Goal: Task Accomplishment & Management: Manage account settings

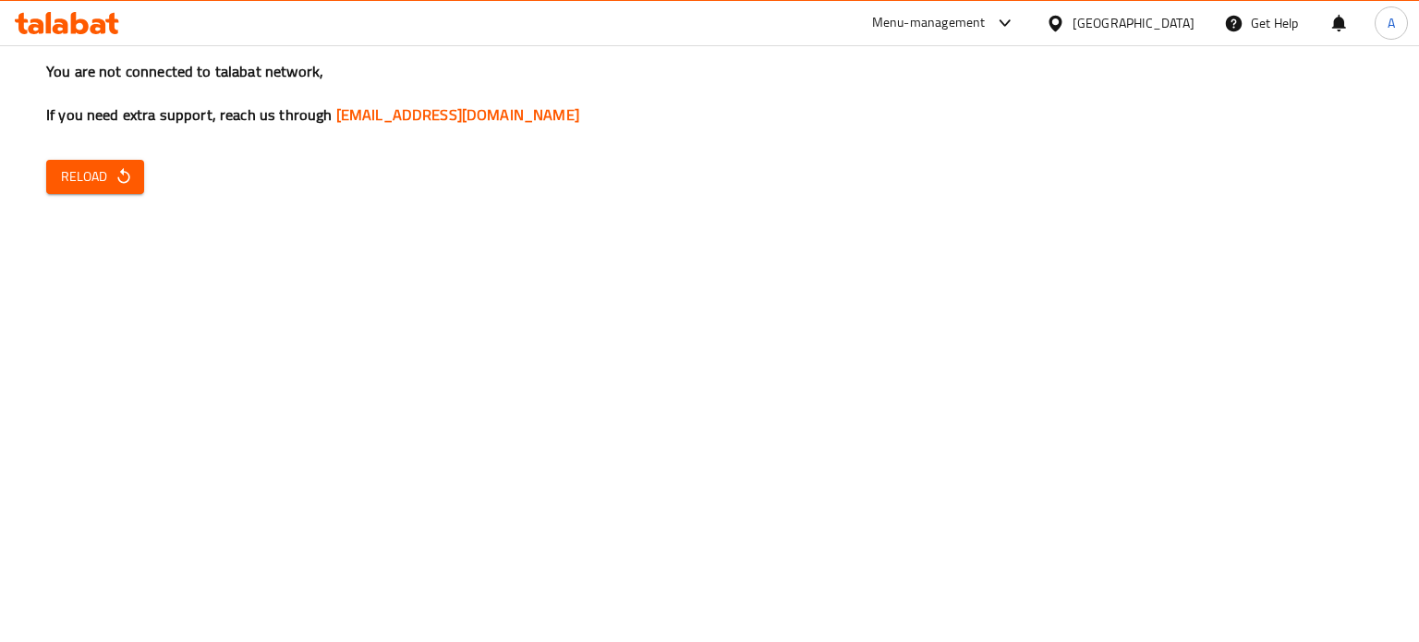
click at [110, 166] on span "Reload" at bounding box center [95, 176] width 68 height 23
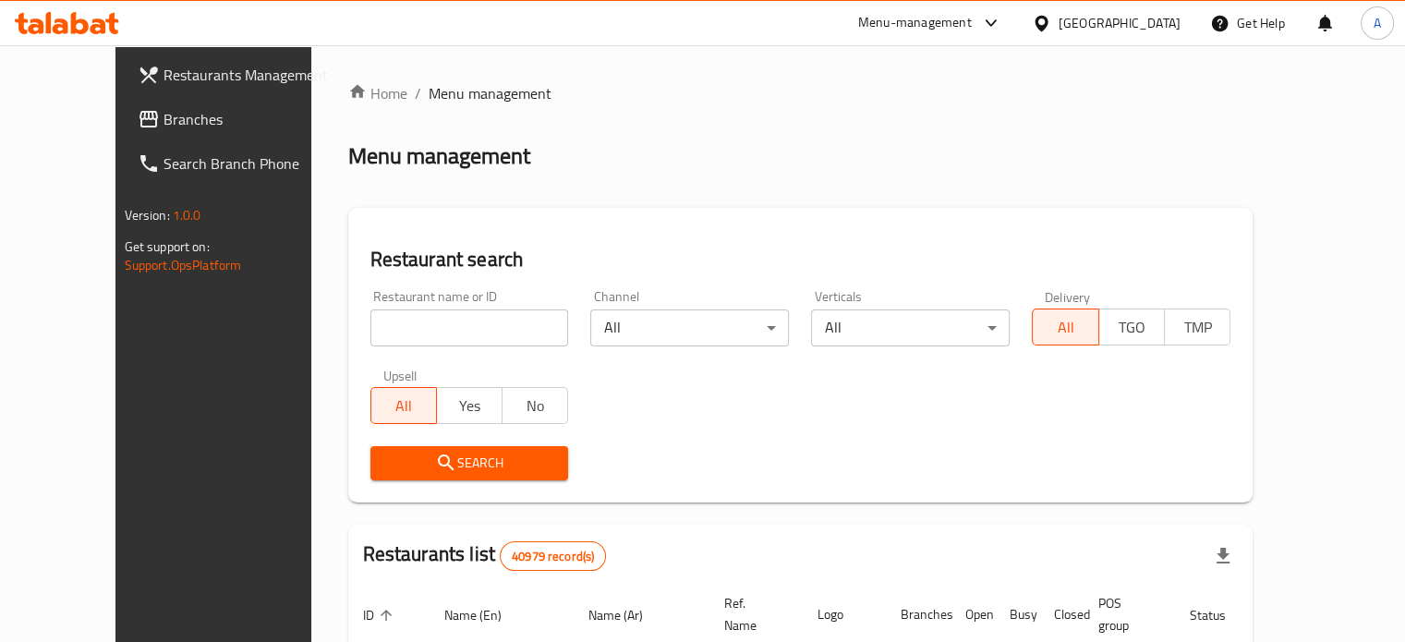
click at [425, 324] on input "search" at bounding box center [469, 327] width 199 height 37
type input "ة"
paste input "كشرى البكرى"
type input "كشرى البكرى"
click button "Search" at bounding box center [469, 463] width 199 height 34
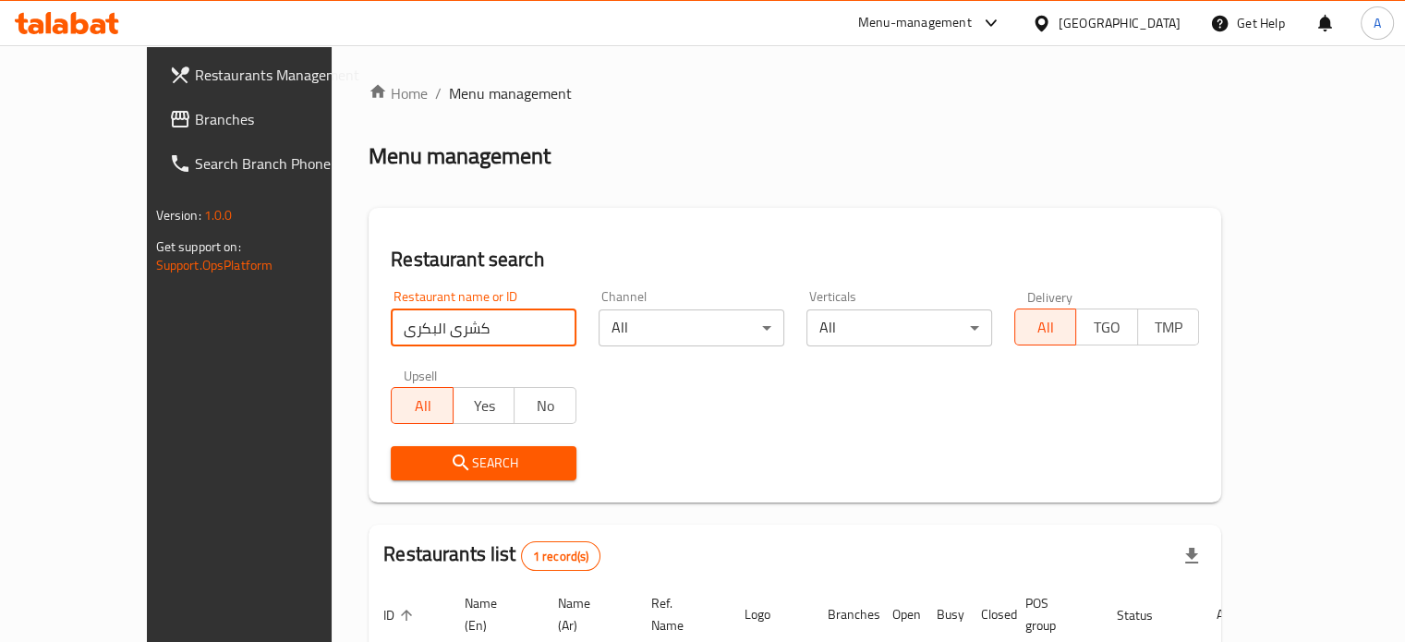
scroll to position [144, 0]
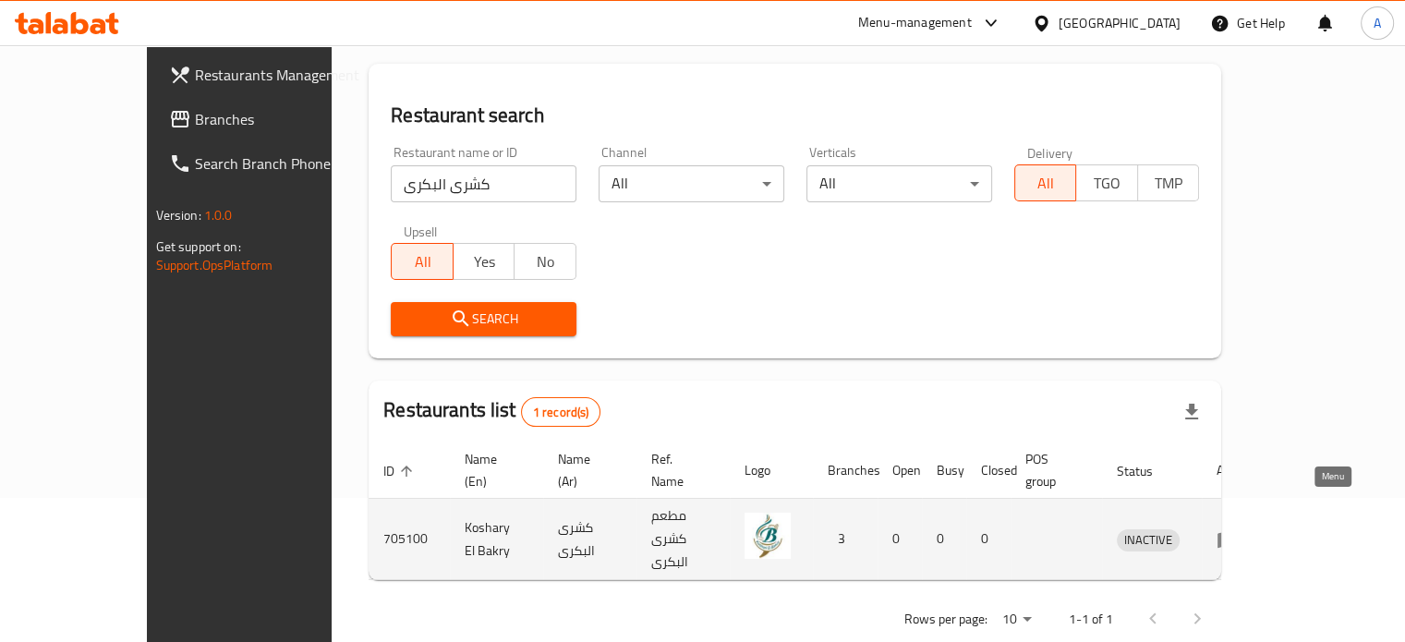
click at [1239, 528] on icon "enhanced table" at bounding box center [1227, 539] width 22 height 22
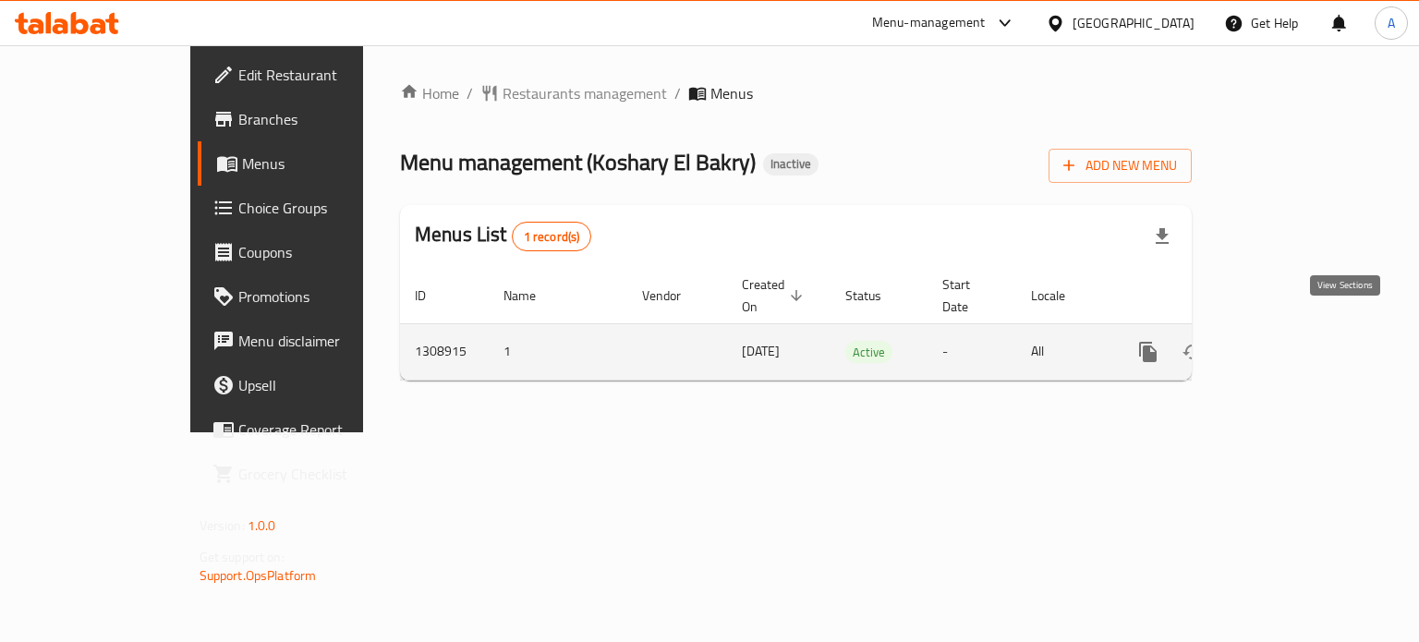
click at [1292, 341] on icon "enhanced table" at bounding box center [1281, 352] width 22 height 22
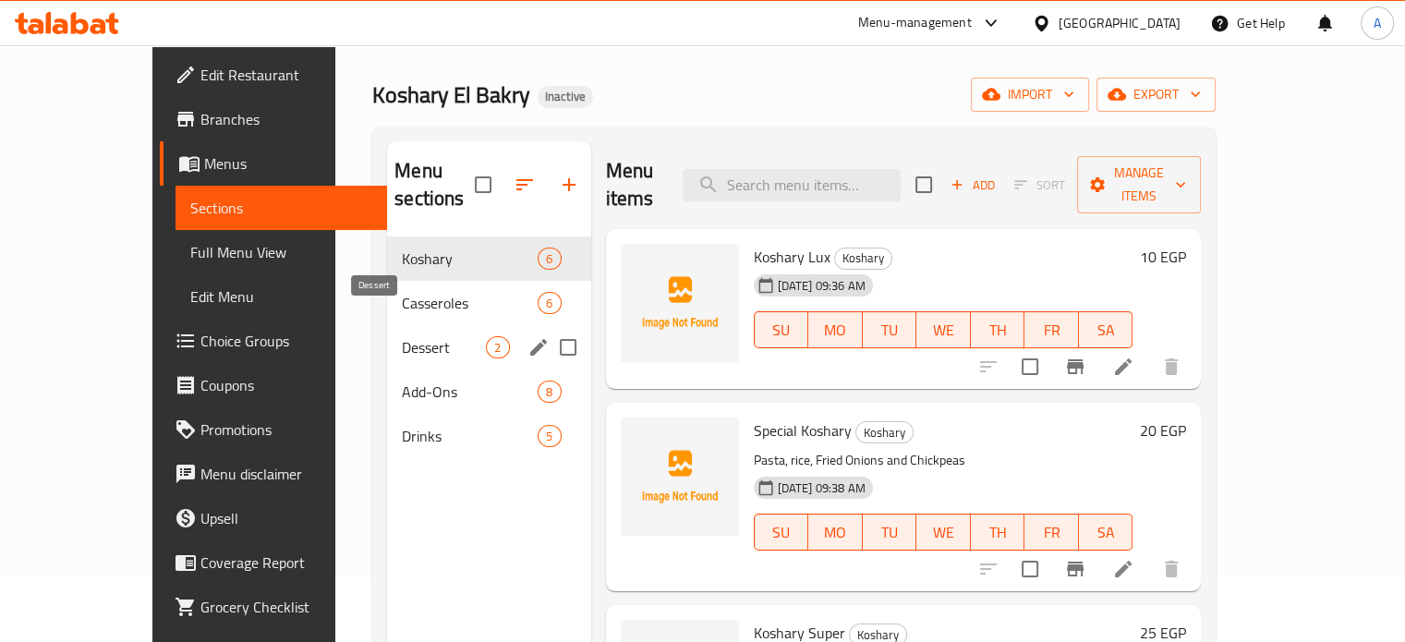
click at [402, 336] on span "Dessert" at bounding box center [444, 347] width 84 height 22
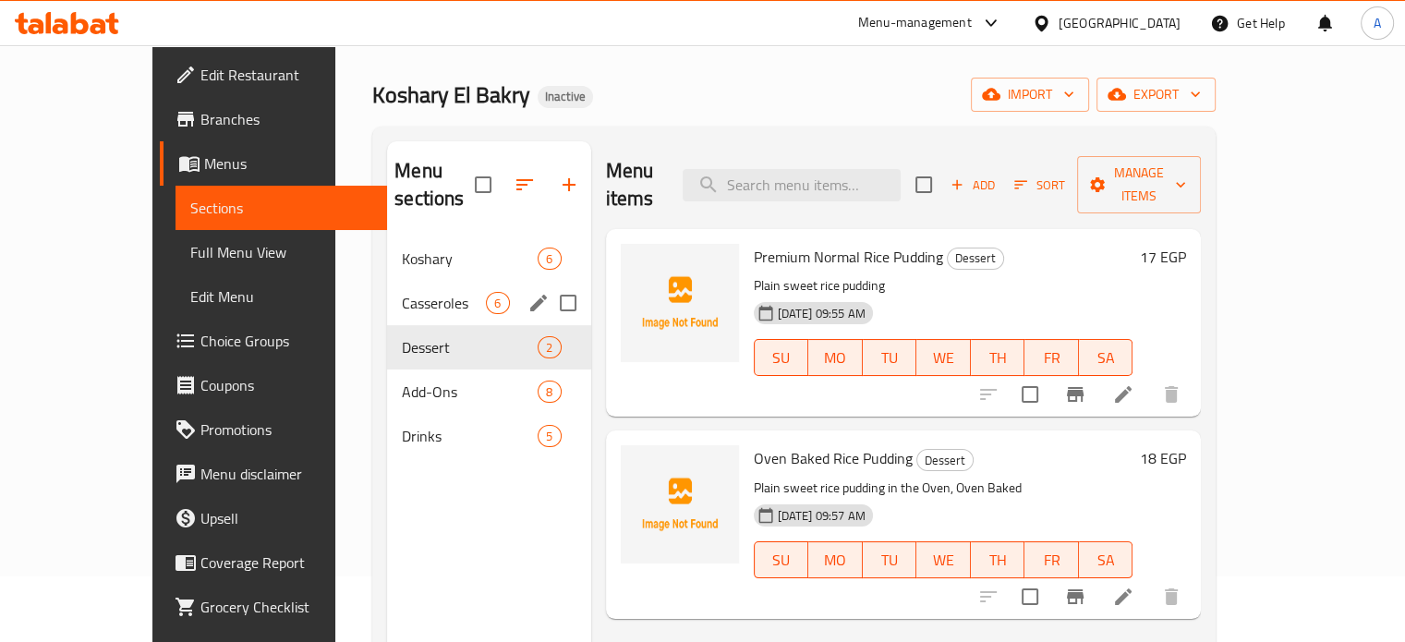
click at [387, 281] on div "Casseroles 6" at bounding box center [488, 303] width 203 height 44
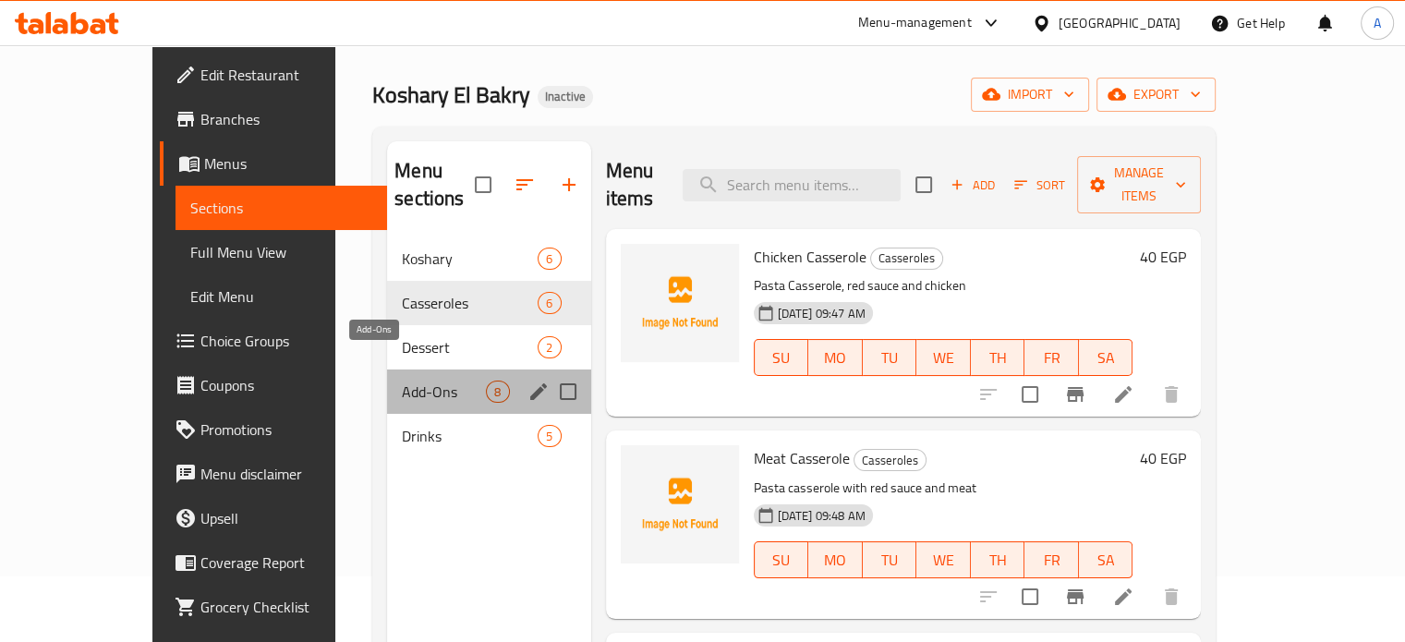
click at [402, 381] on span "Add-Ons" at bounding box center [444, 392] width 84 height 22
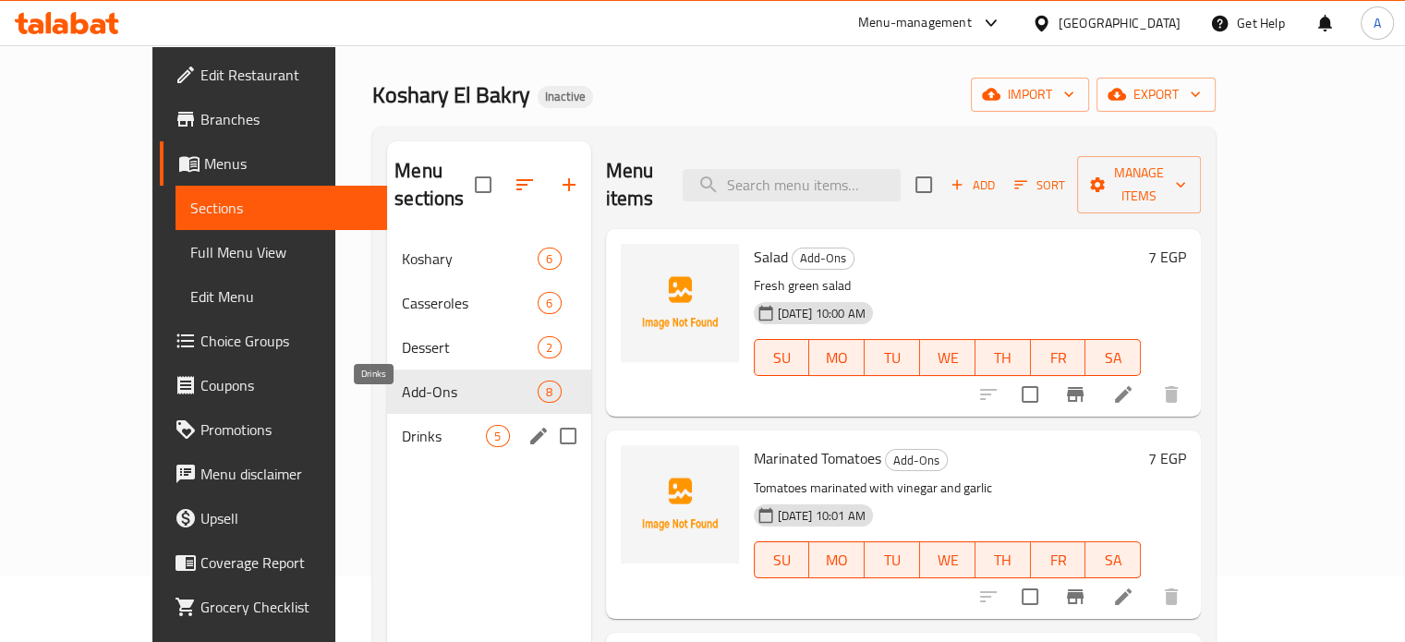
click at [402, 425] on span "Drinks" at bounding box center [444, 436] width 84 height 22
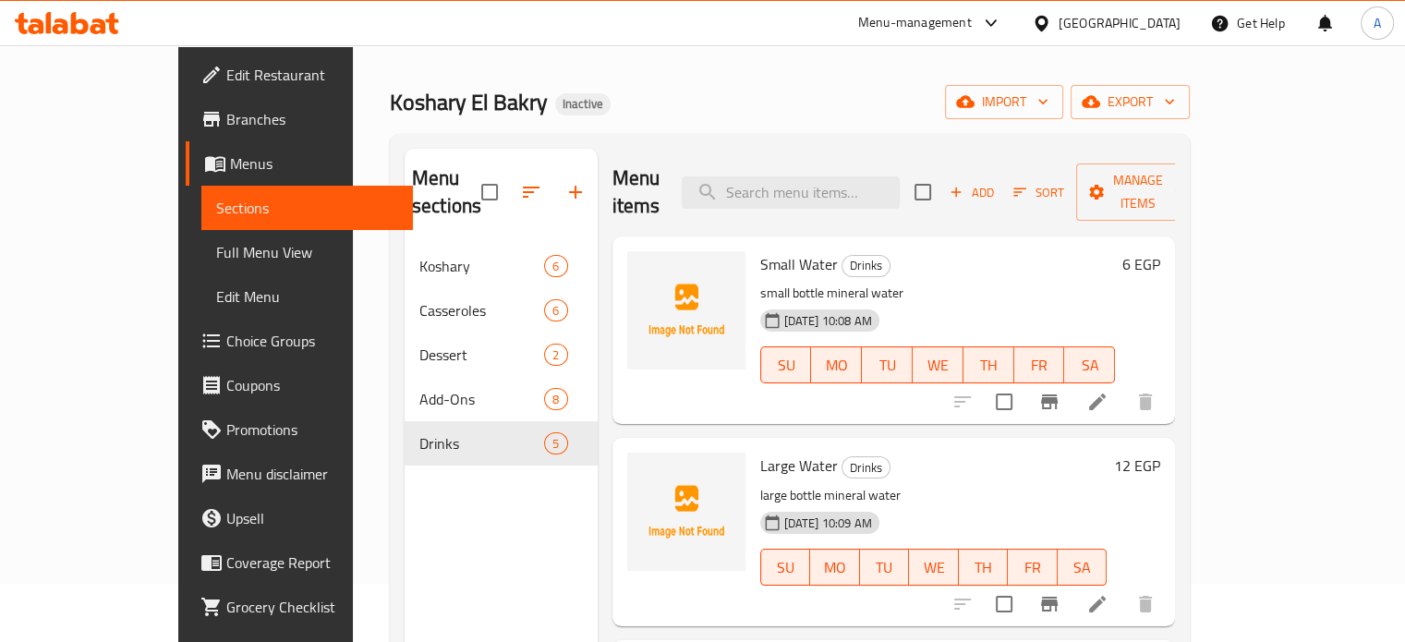
scroll to position [51, 0]
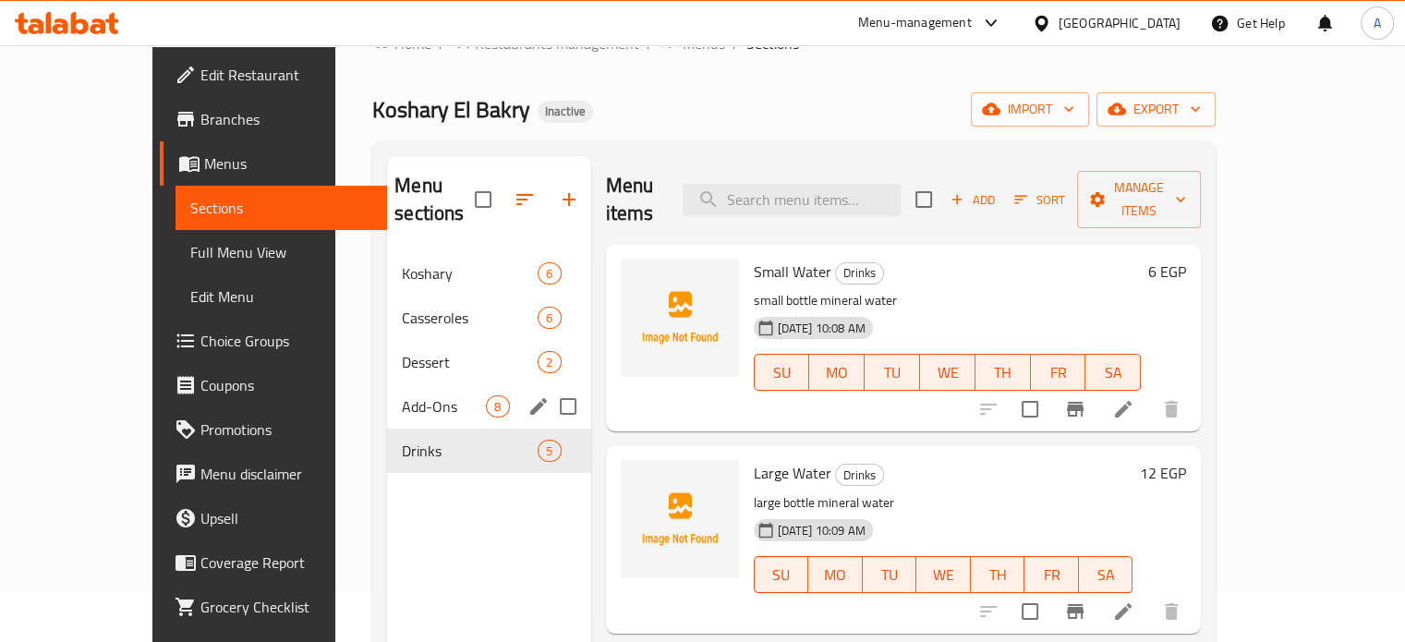
click at [402, 395] on span "Add-Ons" at bounding box center [444, 406] width 84 height 22
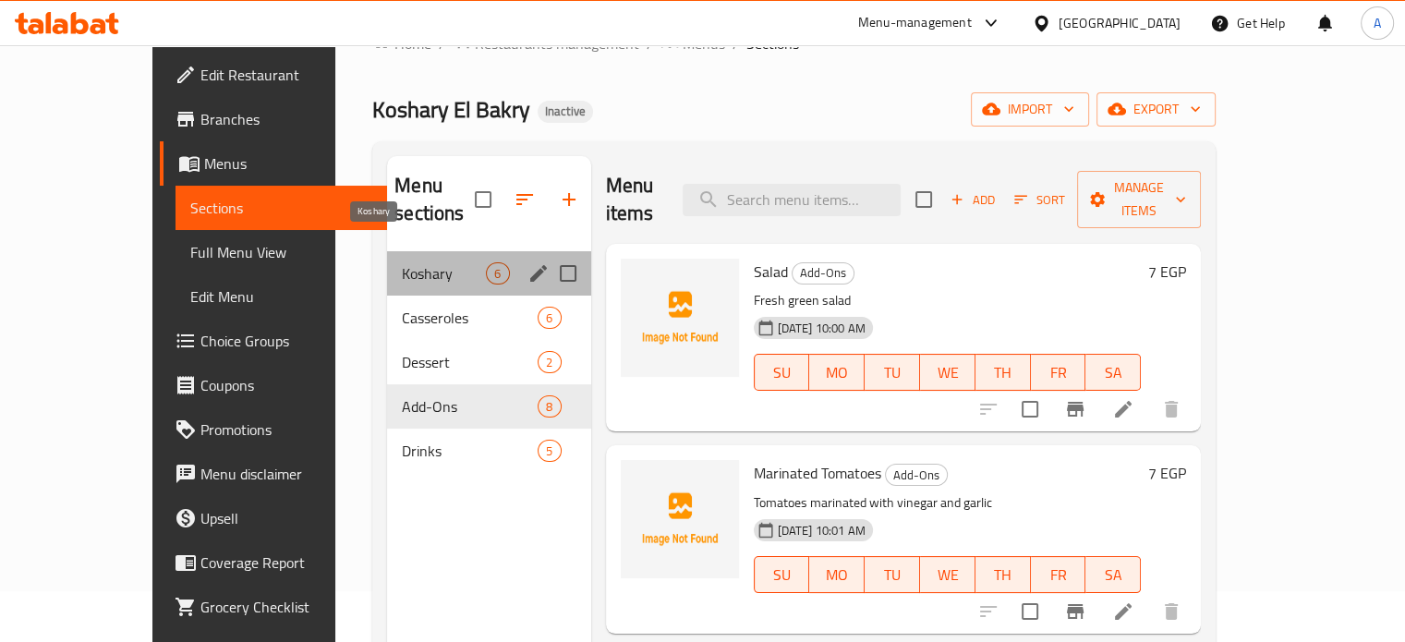
click at [402, 262] on span "Koshary" at bounding box center [444, 273] width 84 height 22
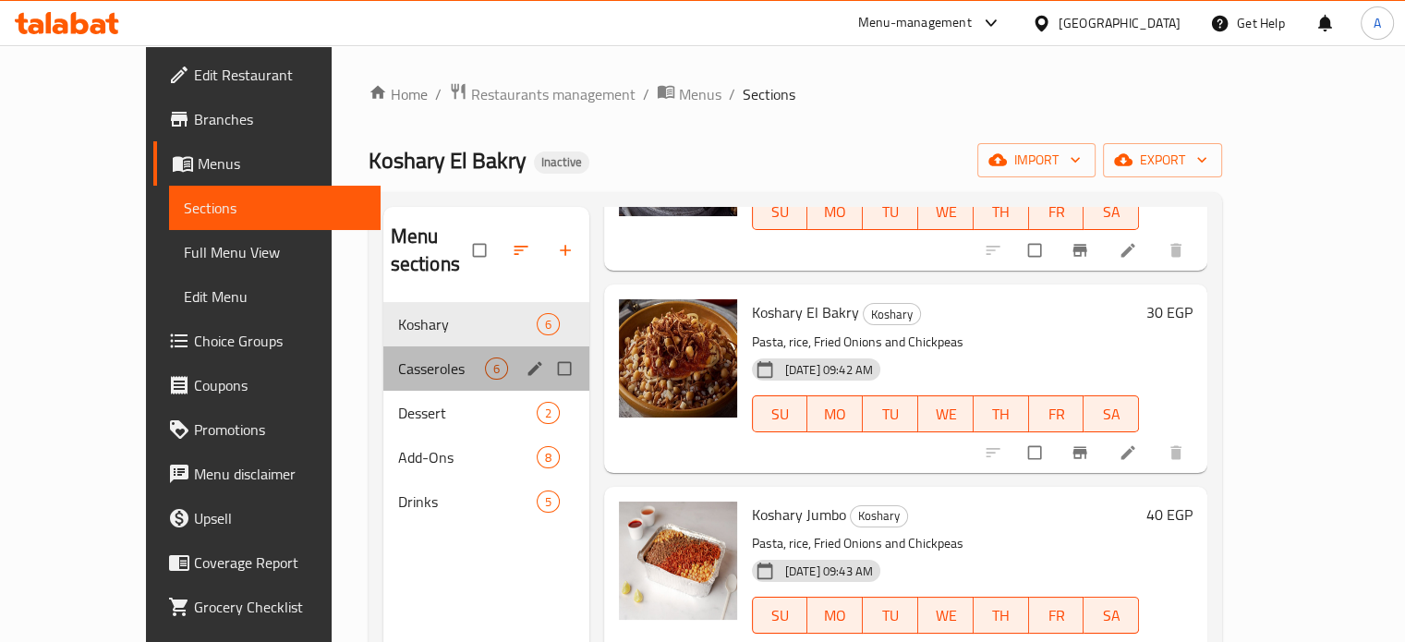
click at [411, 360] on div "Casseroles 6" at bounding box center [486, 368] width 206 height 44
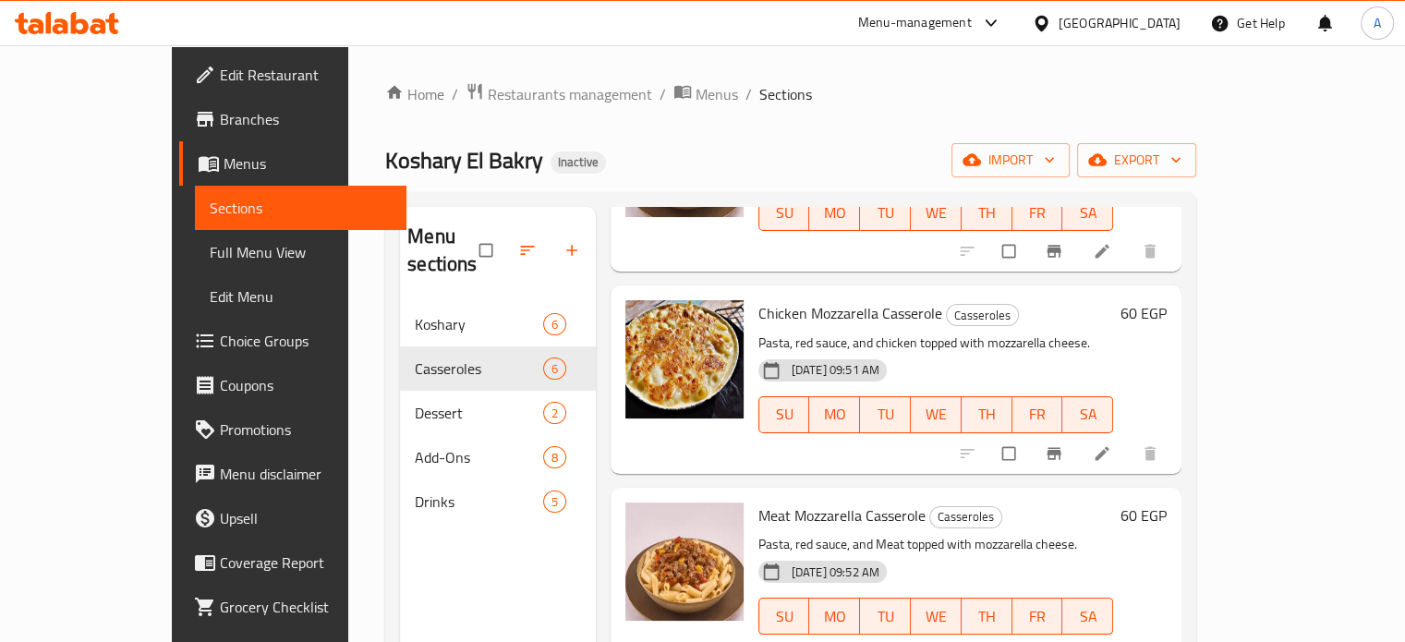
scroll to position [259, 0]
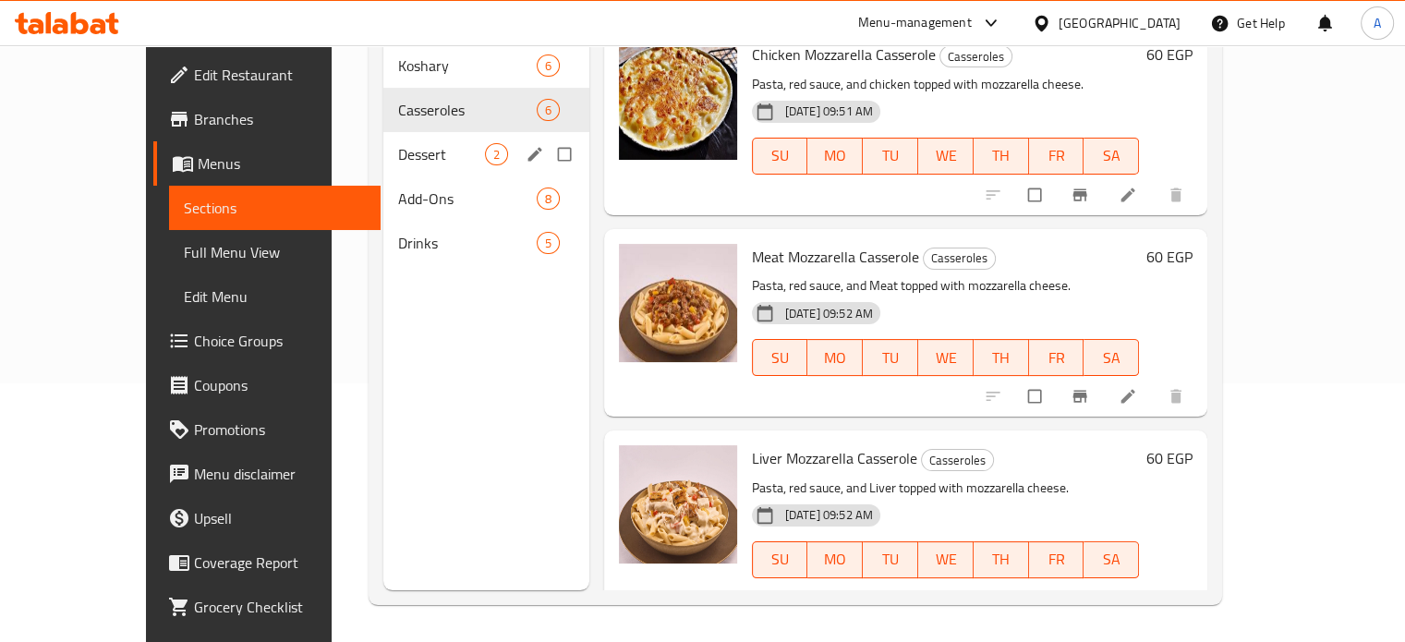
click at [383, 132] on div "Dessert 2" at bounding box center [486, 154] width 206 height 44
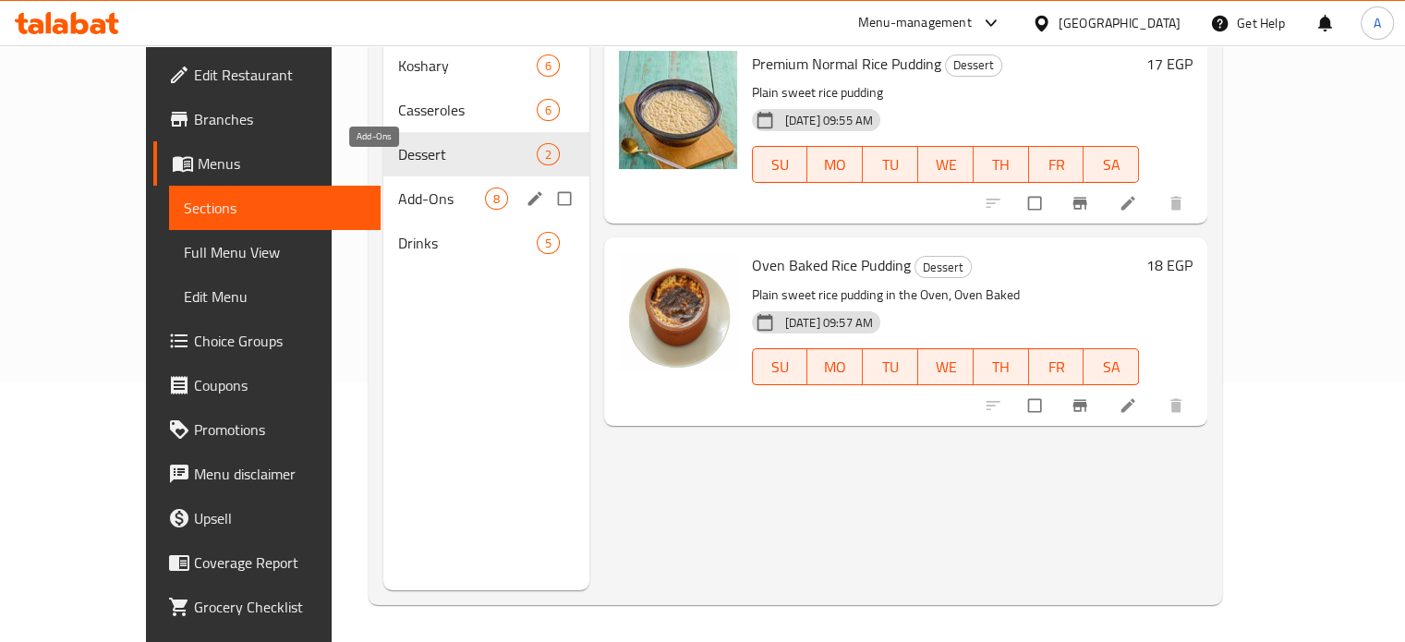
click at [398, 187] on span "Add-Ons" at bounding box center [441, 198] width 87 height 22
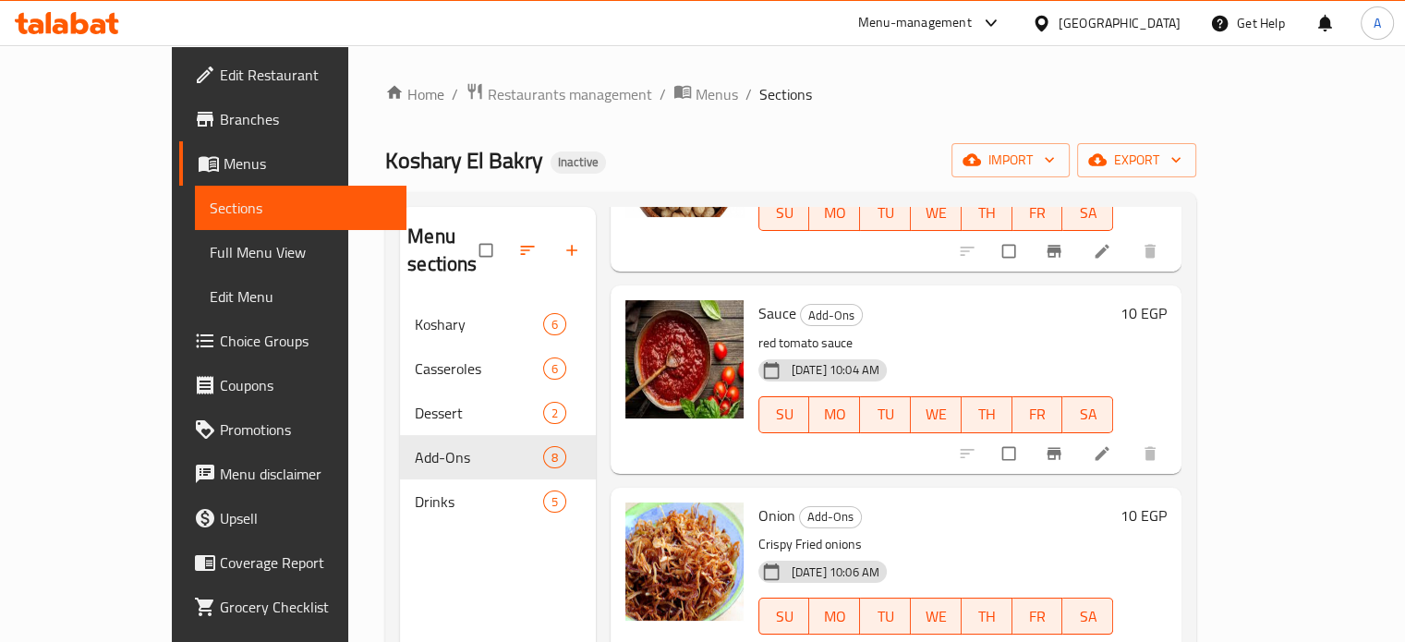
click at [400, 498] on nav "Koshary 6 Casseroles 6 Dessert 2 Add-Ons 8 Drinks 5" at bounding box center [498, 413] width 196 height 236
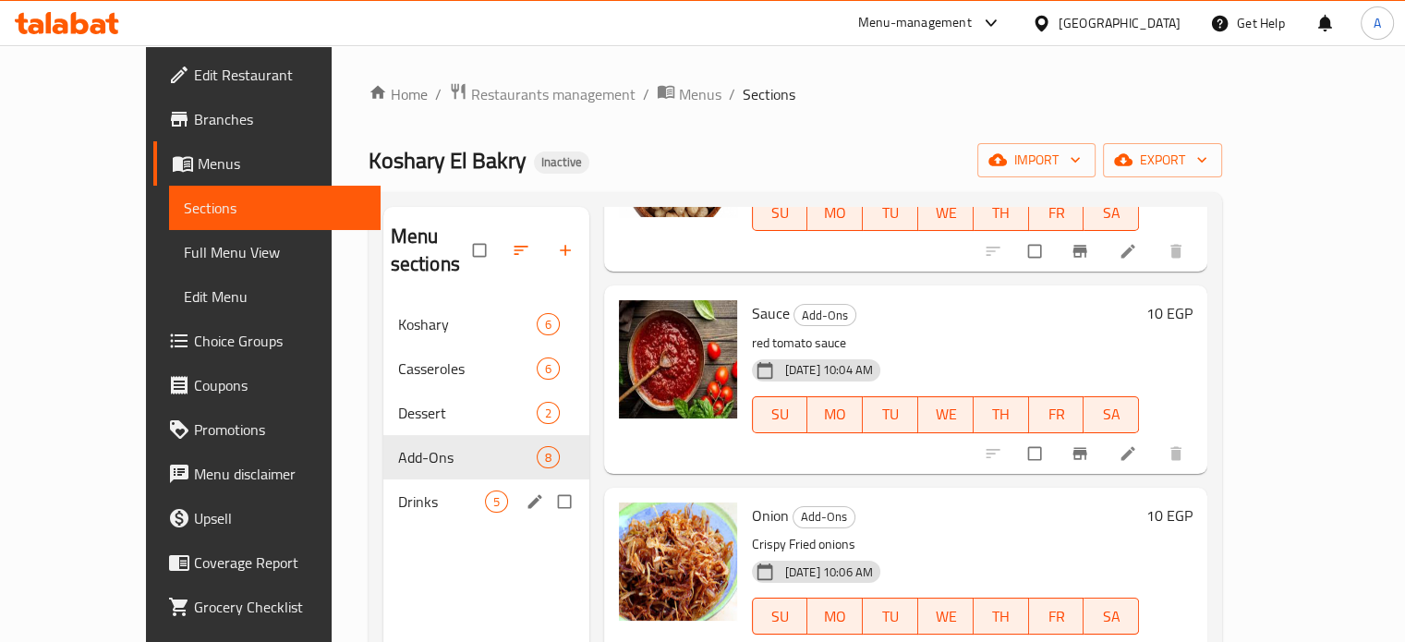
click at [398, 490] on span "Drinks" at bounding box center [441, 501] width 87 height 22
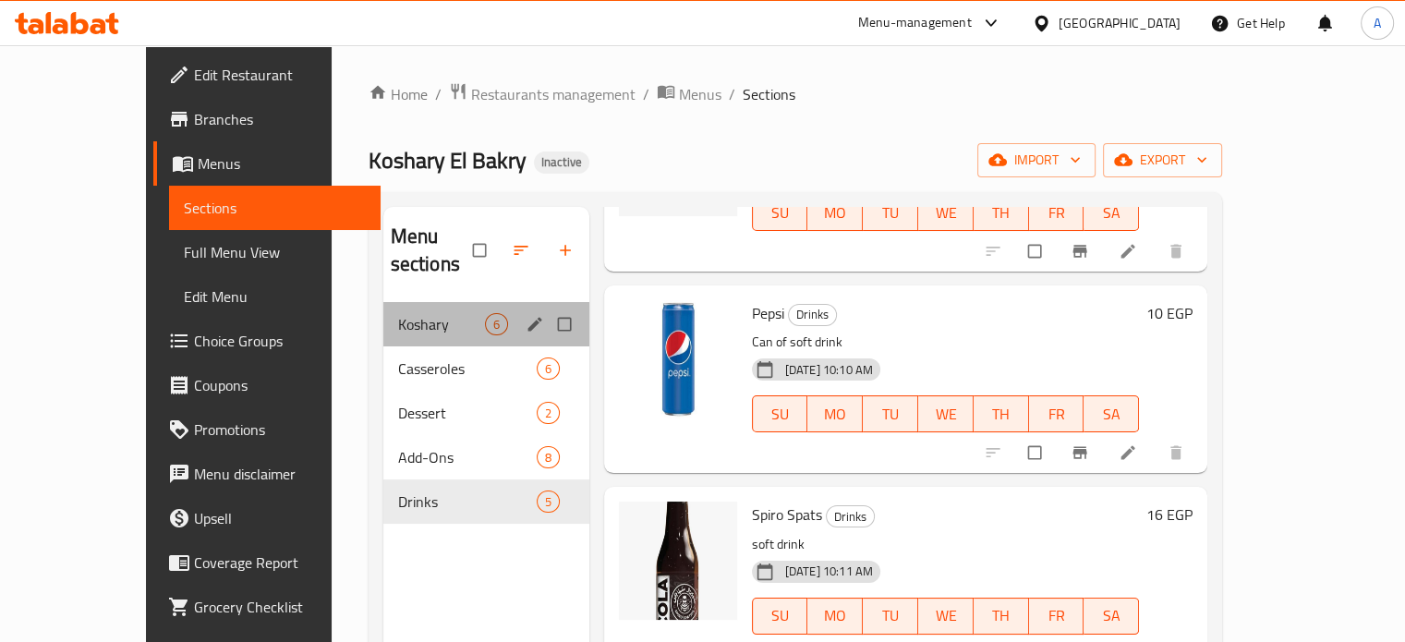
click at [383, 314] on div "Koshary 6" at bounding box center [486, 324] width 206 height 44
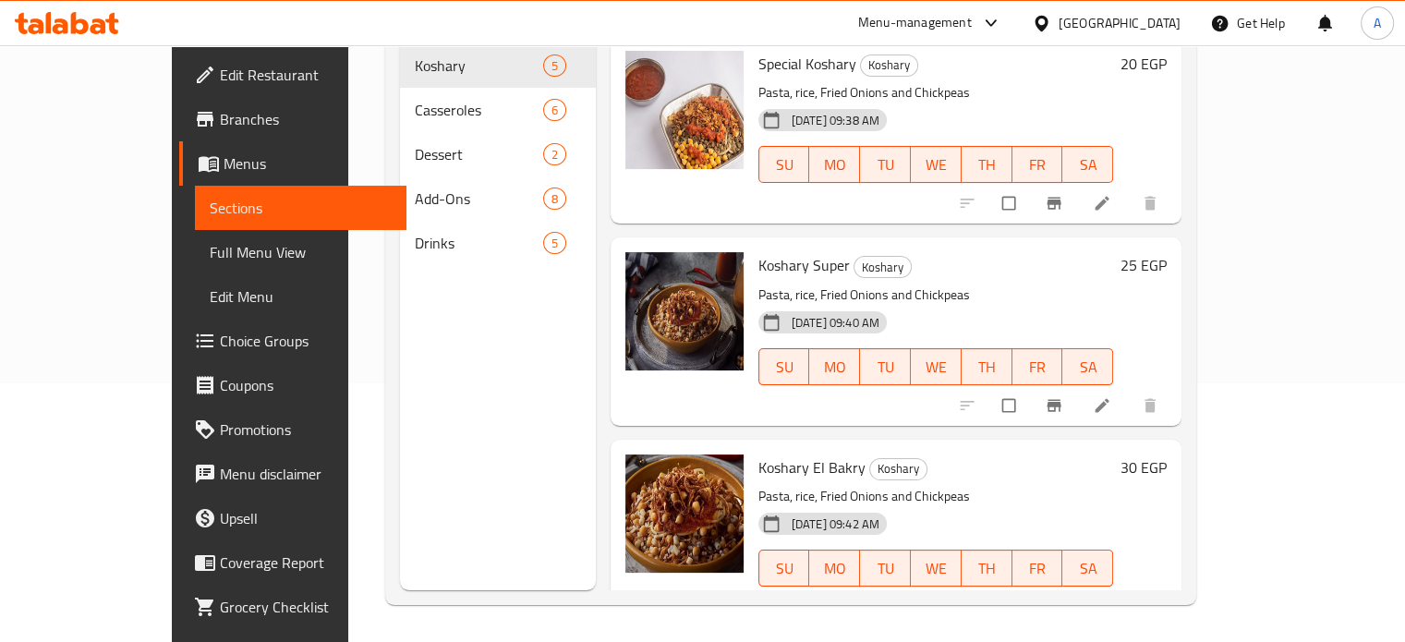
scroll to position [413, 0]
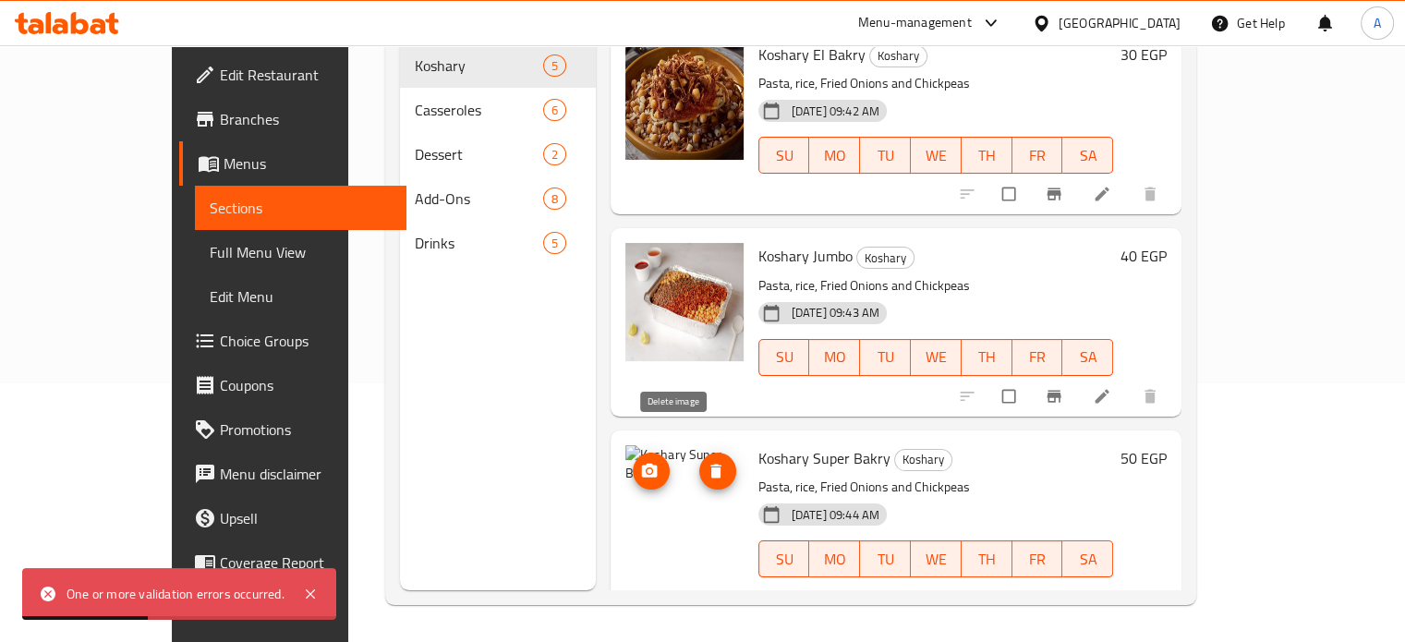
click at [707, 462] on icon "delete image" at bounding box center [716, 471] width 18 height 18
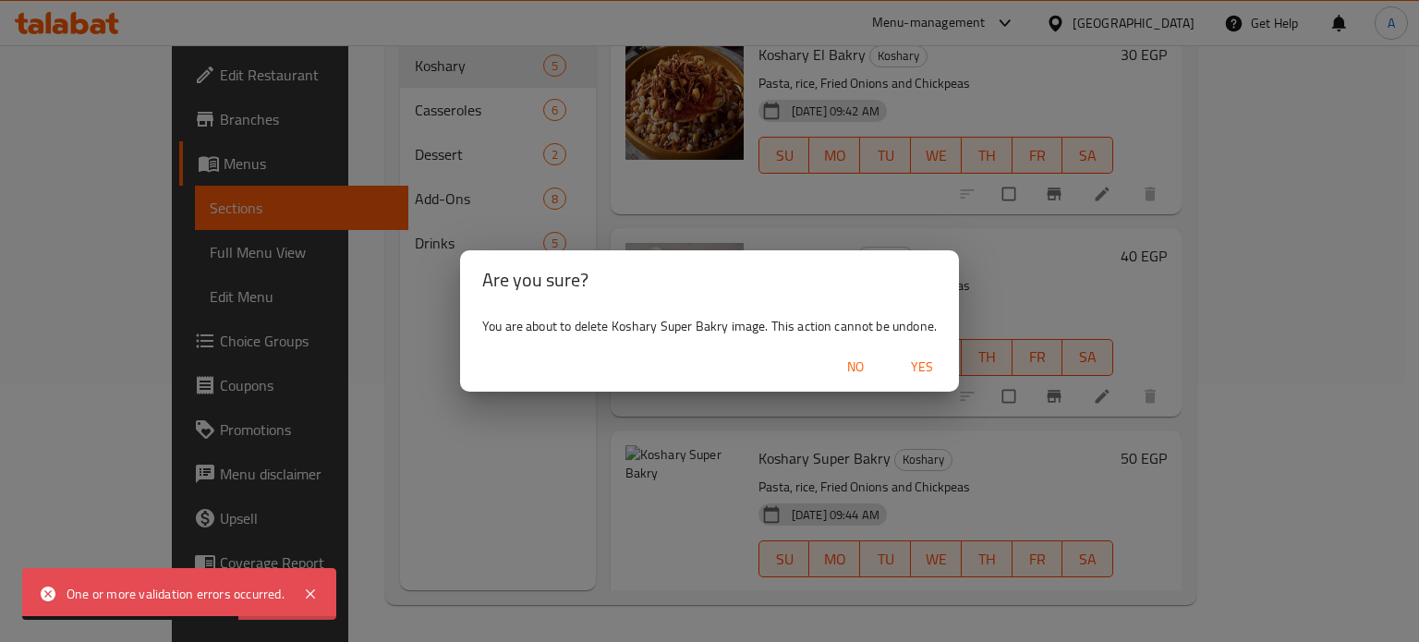
click at [920, 356] on span "Yes" at bounding box center [922, 367] width 44 height 23
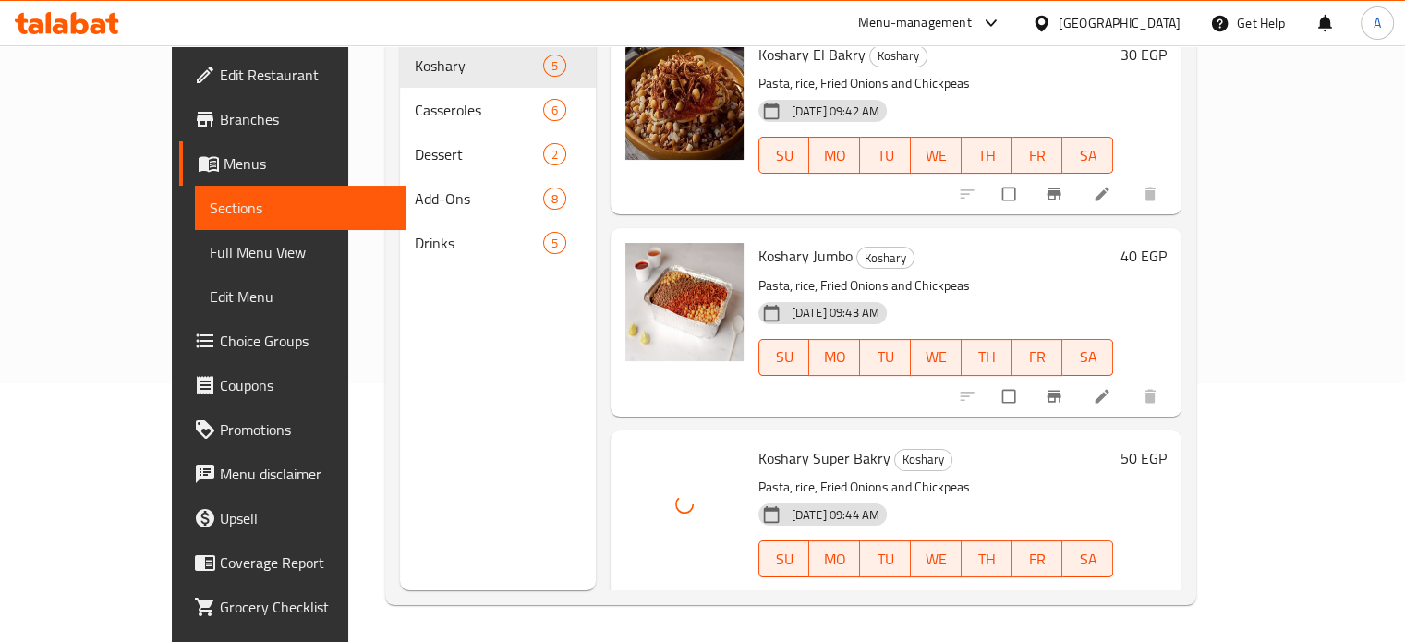
click at [932, 476] on p "Pasta, rice, Fried Onions and Chickpeas" at bounding box center [936, 487] width 356 height 23
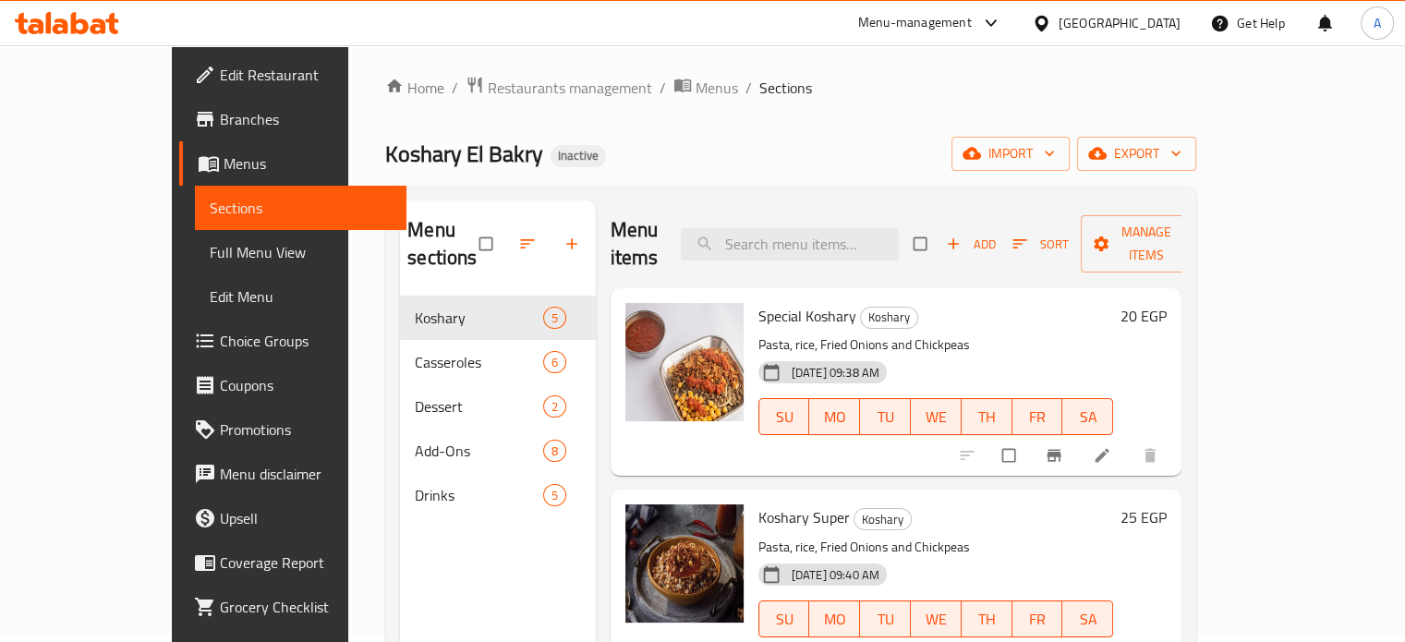
scroll to position [0, 0]
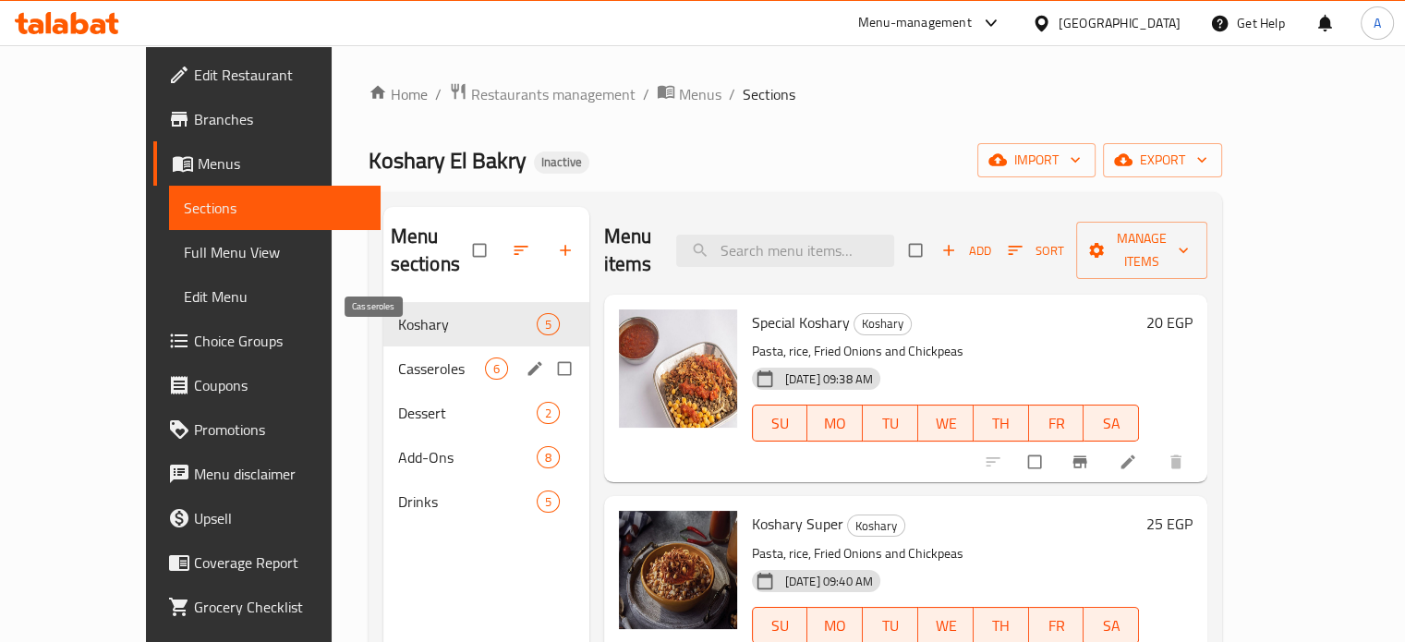
click at [398, 357] on span "Casseroles" at bounding box center [441, 368] width 87 height 22
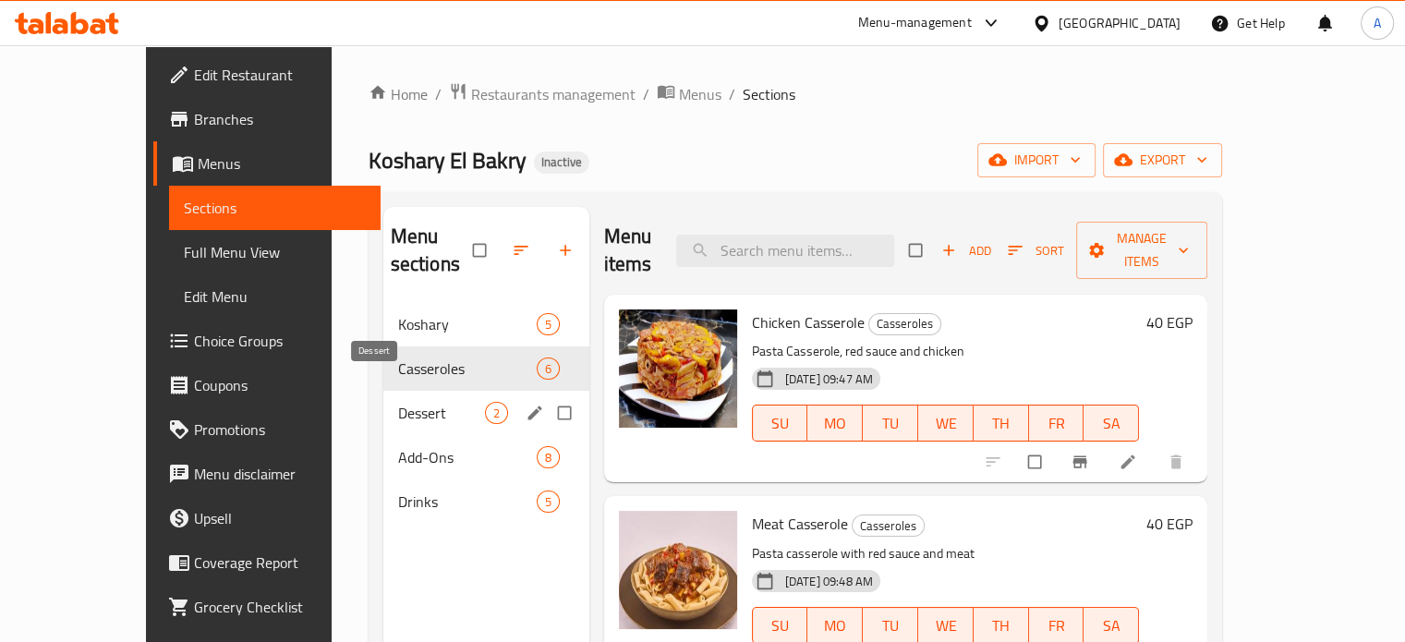
click at [398, 402] on span "Dessert" at bounding box center [441, 413] width 87 height 22
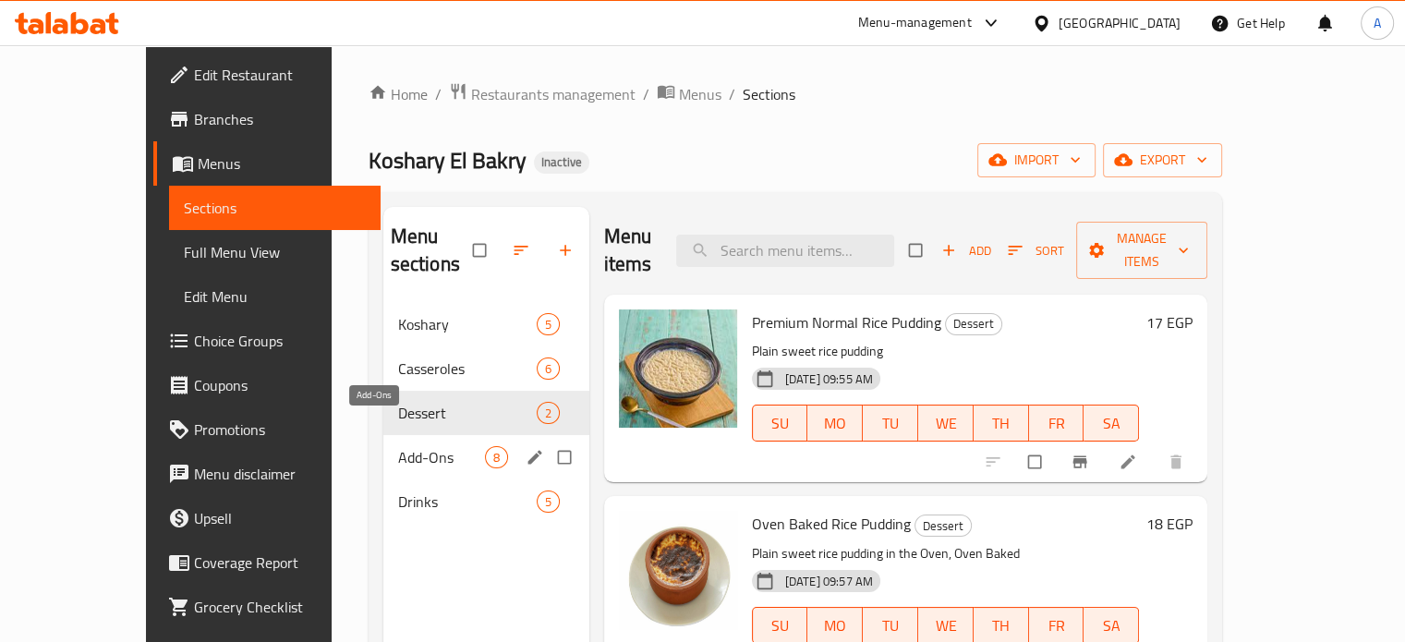
click at [398, 446] on span "Add-Ons" at bounding box center [441, 457] width 87 height 22
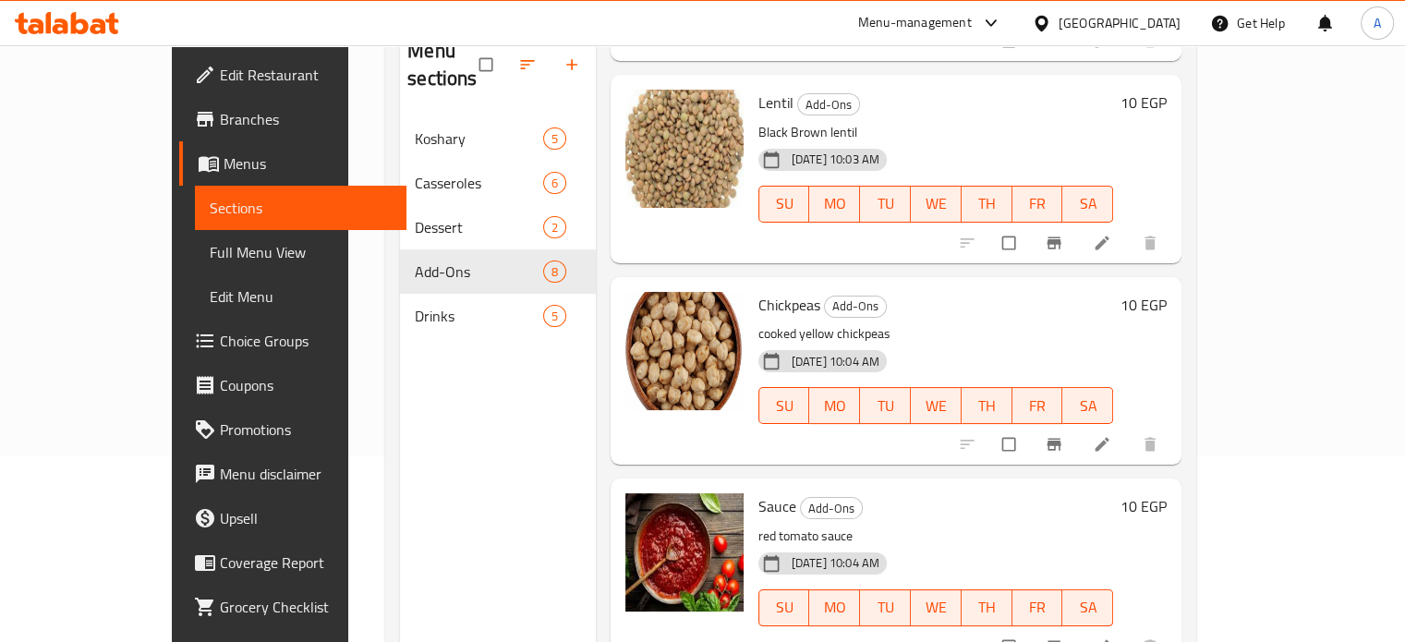
scroll to position [1018, 0]
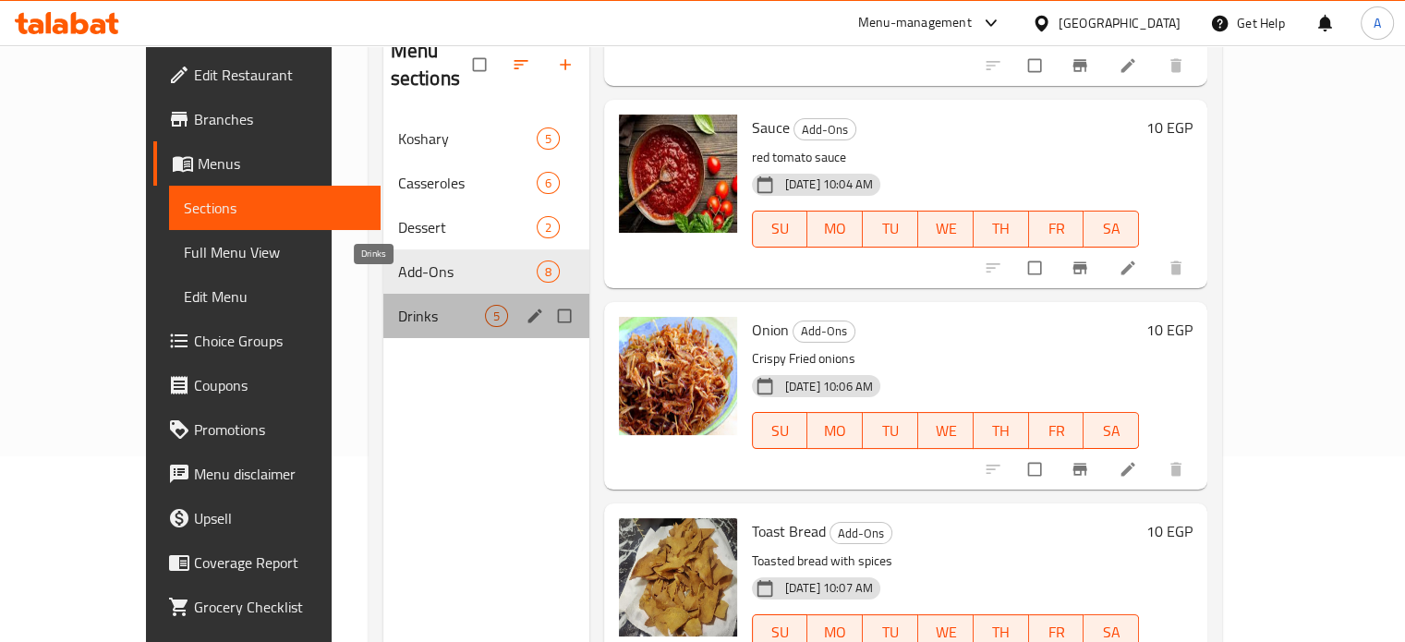
click at [398, 305] on span "Drinks" at bounding box center [441, 316] width 87 height 22
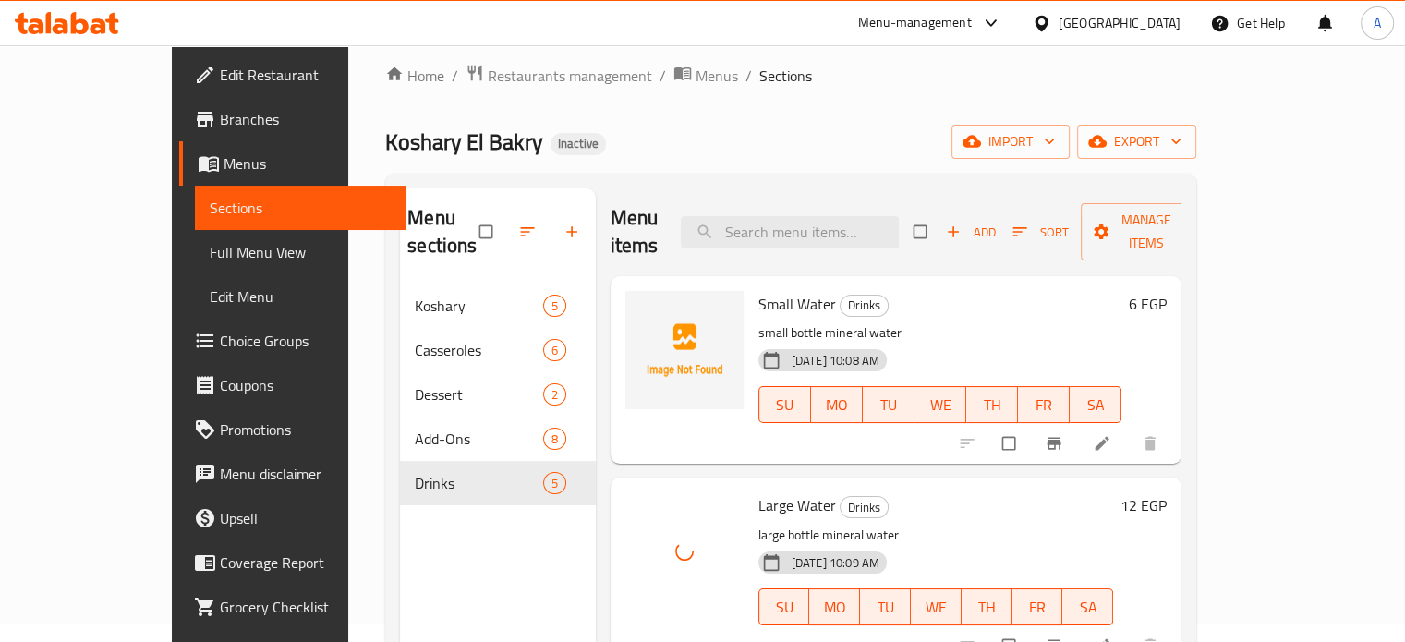
click at [749, 120] on div "Home / Restaurants management / Menus / Sections Koshary El Bakry Inactive impo…" at bounding box center [790, 454] width 811 height 781
click at [813, 93] on div "Home / Restaurants management / Menus / Sections Koshary El Bakry Inactive impo…" at bounding box center [790, 454] width 811 height 781
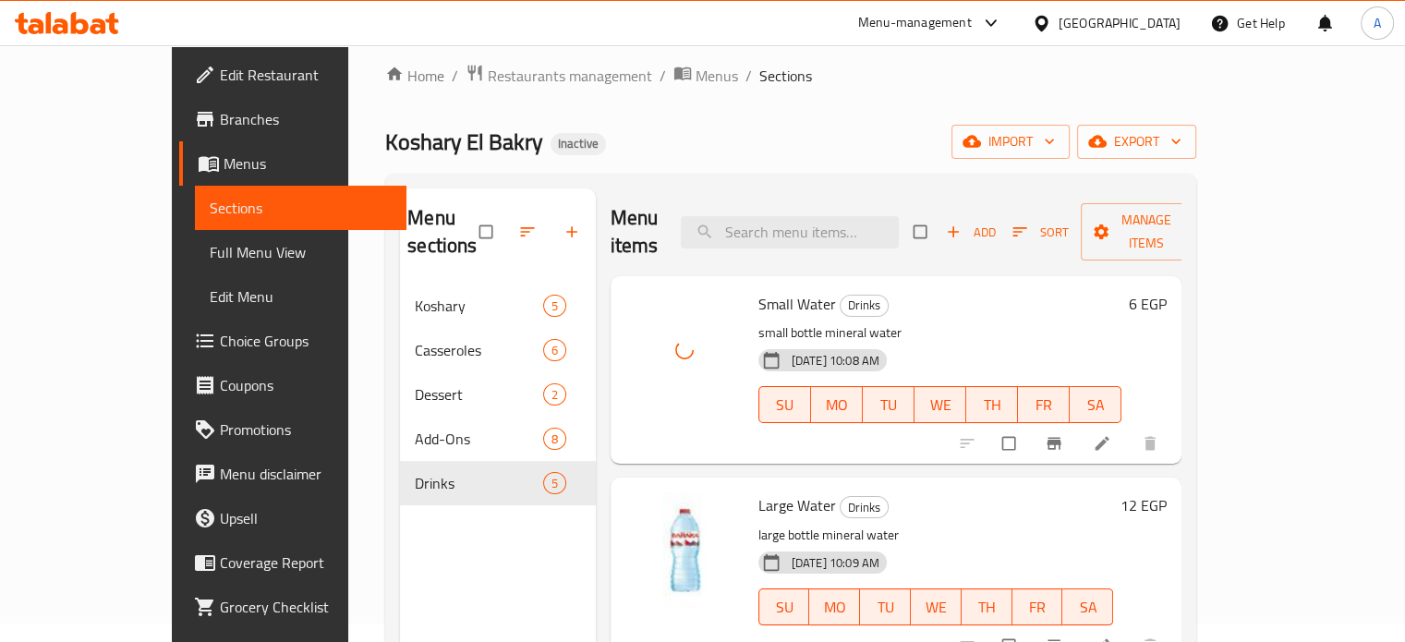
click at [768, 146] on div "Koshary El Bakry Inactive import export" at bounding box center [790, 142] width 811 height 34
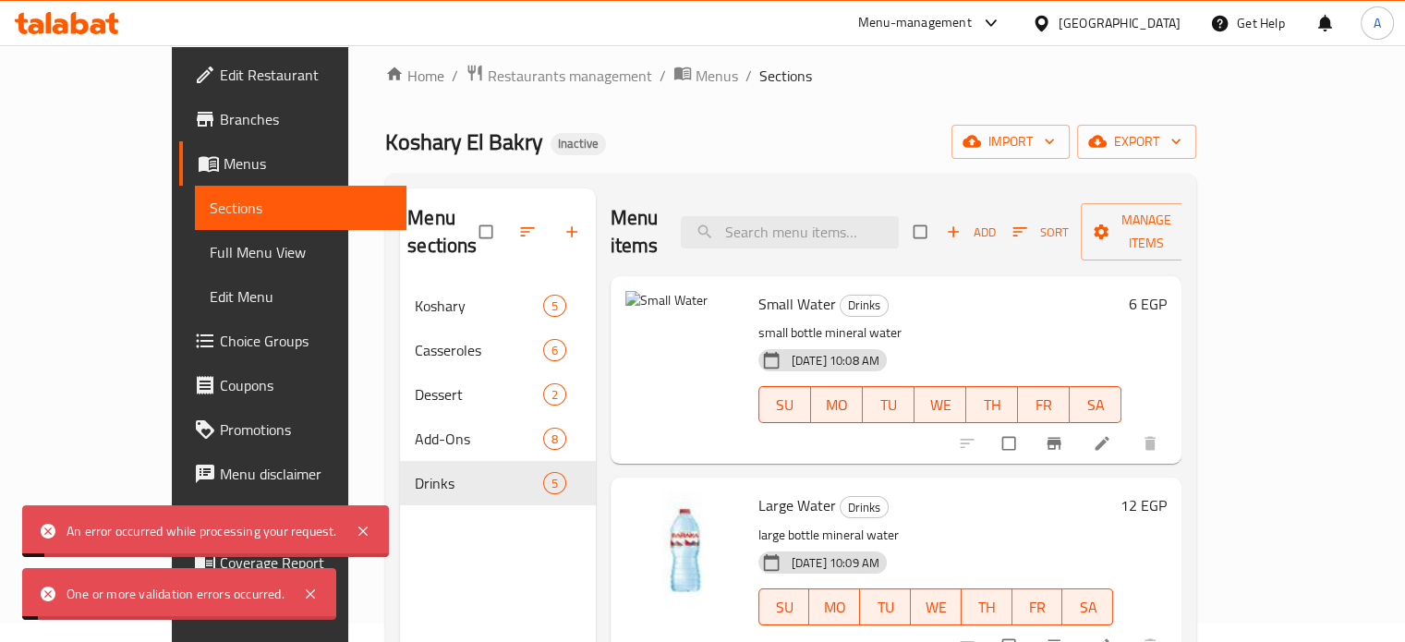
scroll to position [20, 0]
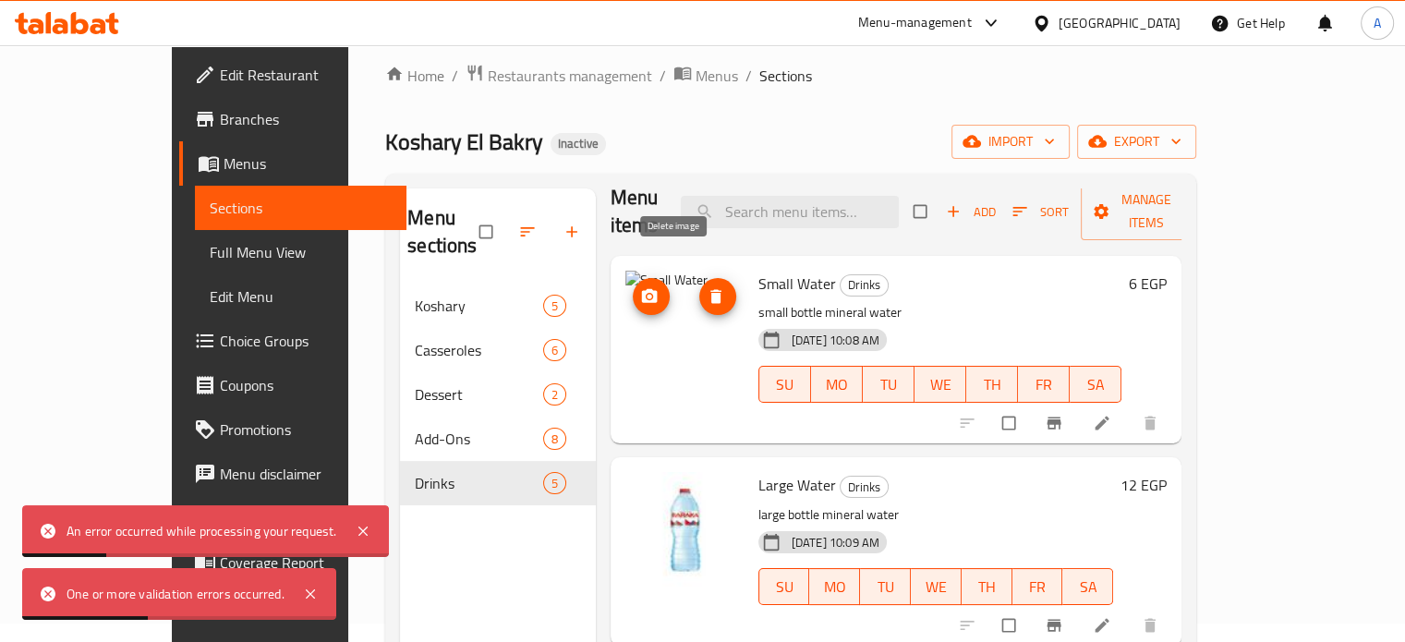
click at [707, 287] on icon "delete image" at bounding box center [716, 296] width 18 height 18
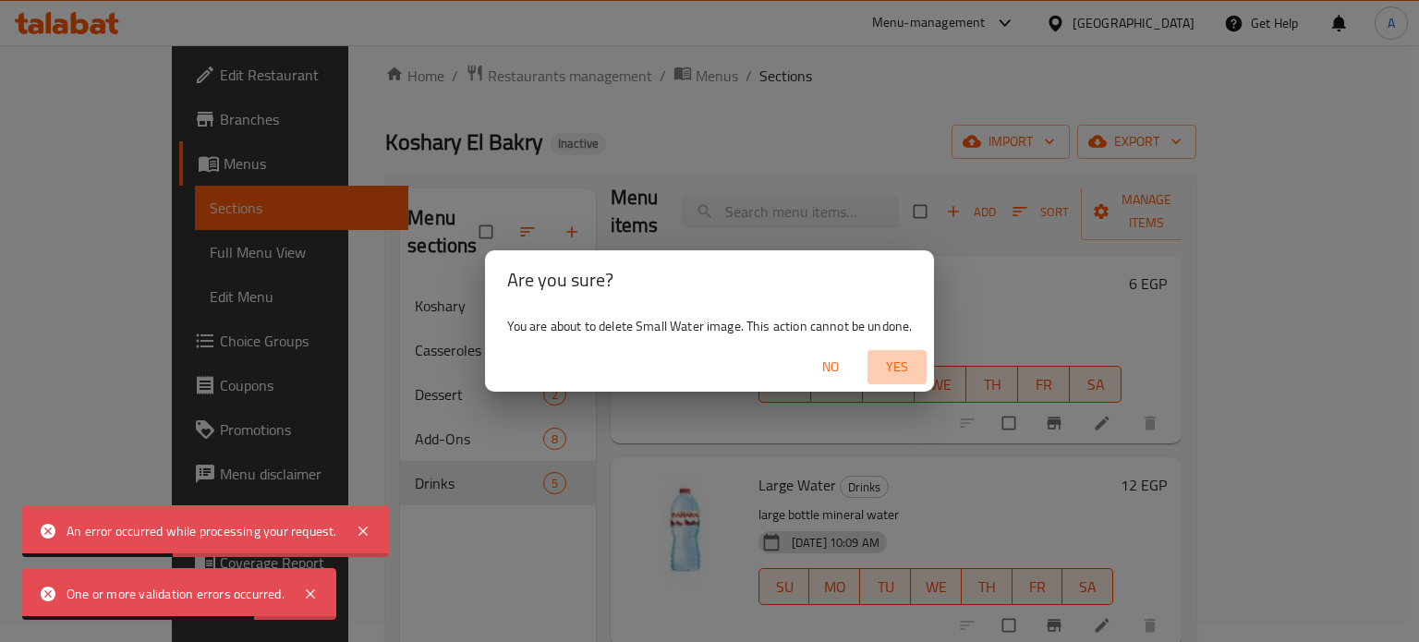
click at [895, 360] on span "Yes" at bounding box center [897, 367] width 44 height 23
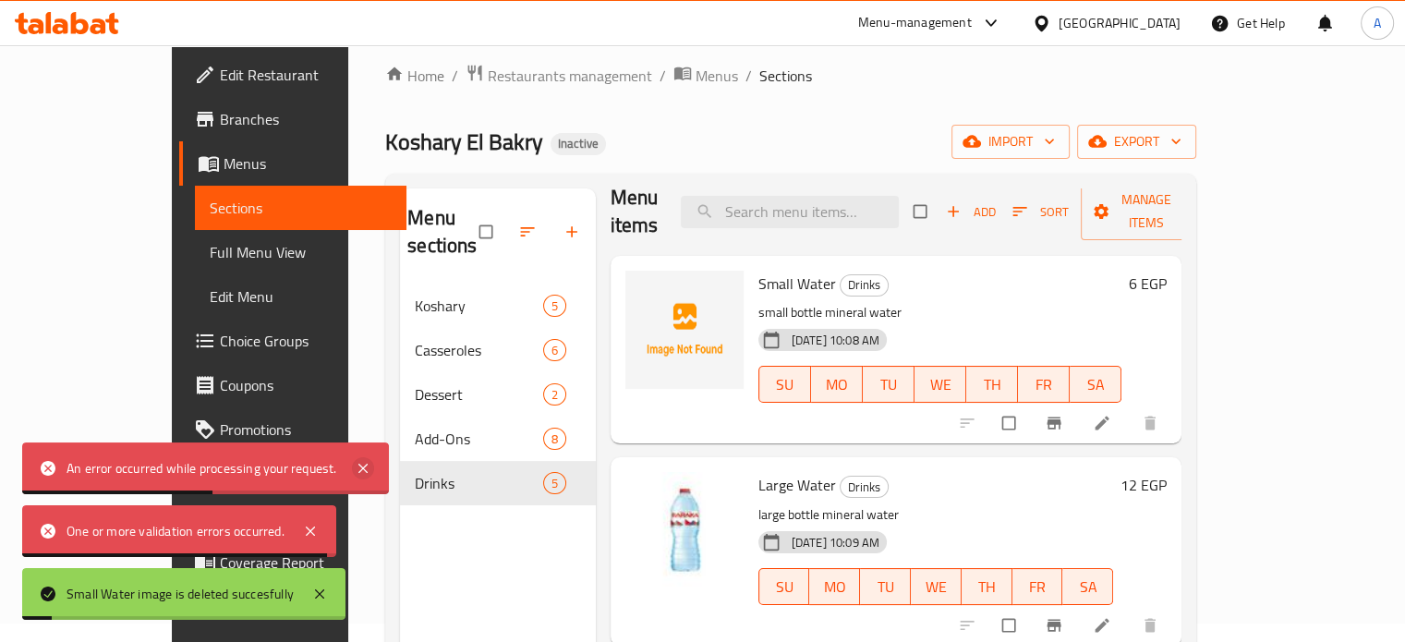
click at [361, 473] on icon at bounding box center [363, 468] width 22 height 22
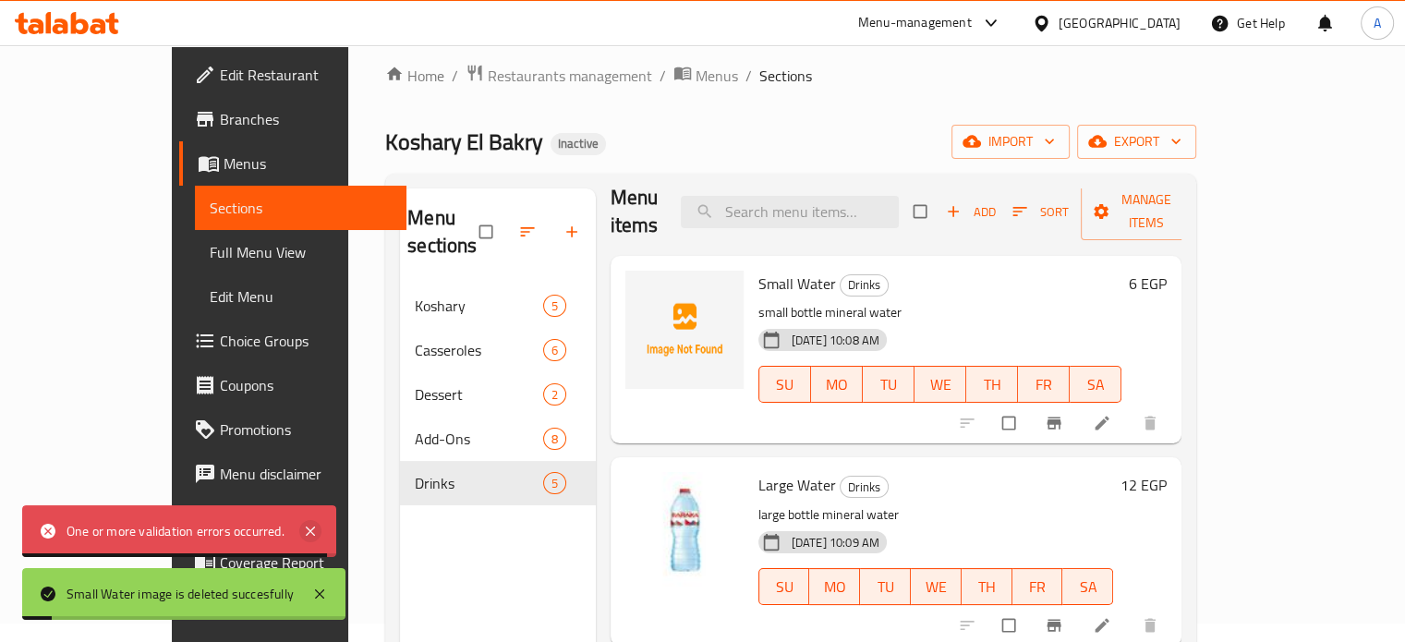
click at [319, 525] on icon at bounding box center [310, 531] width 22 height 22
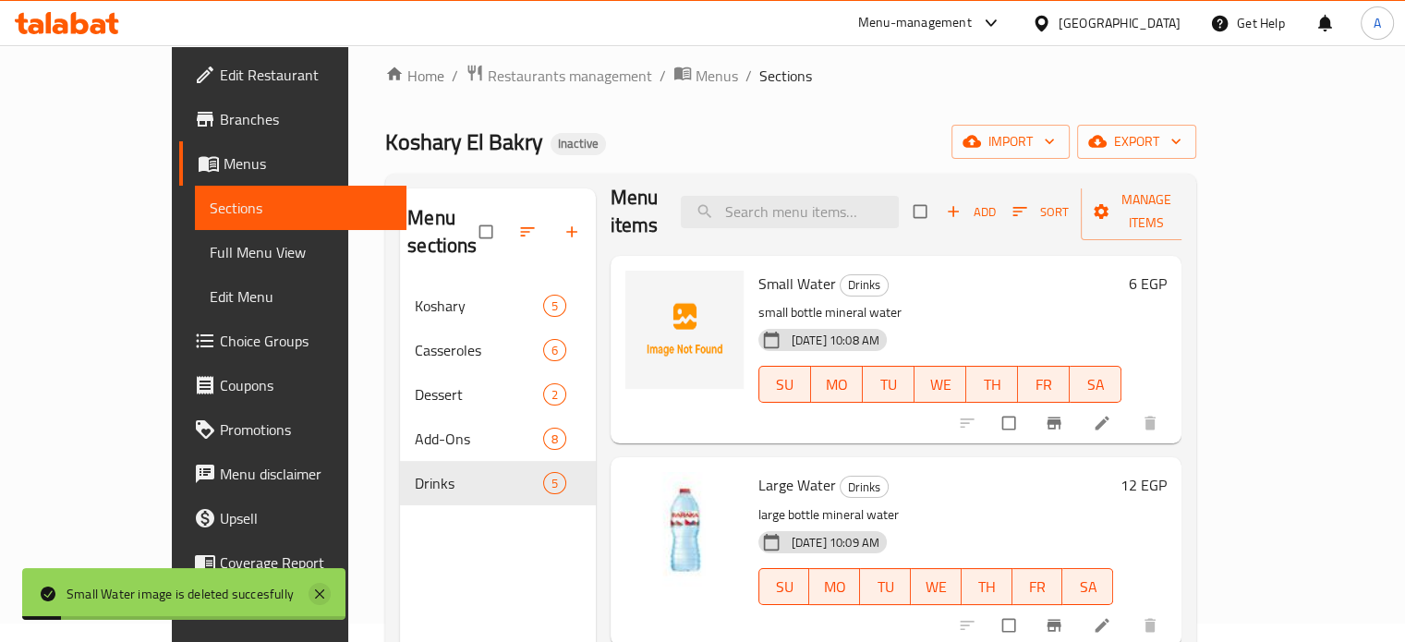
click at [325, 594] on icon at bounding box center [319, 594] width 22 height 22
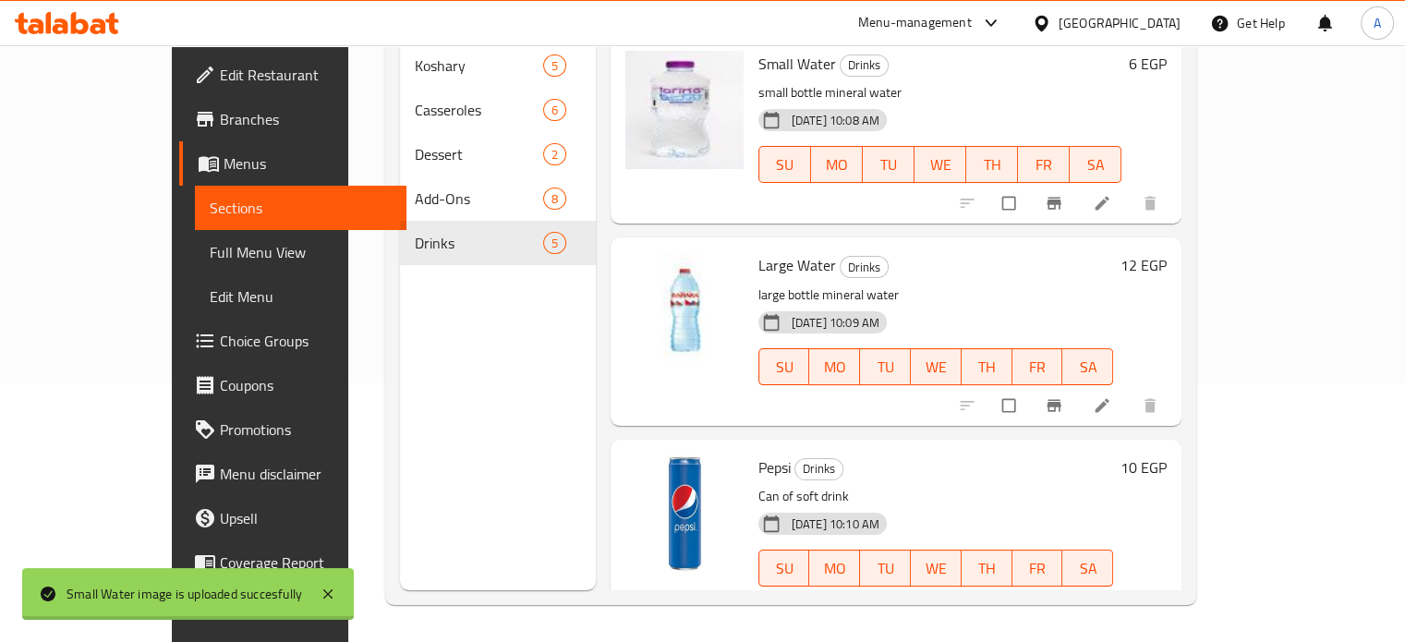
scroll to position [413, 0]
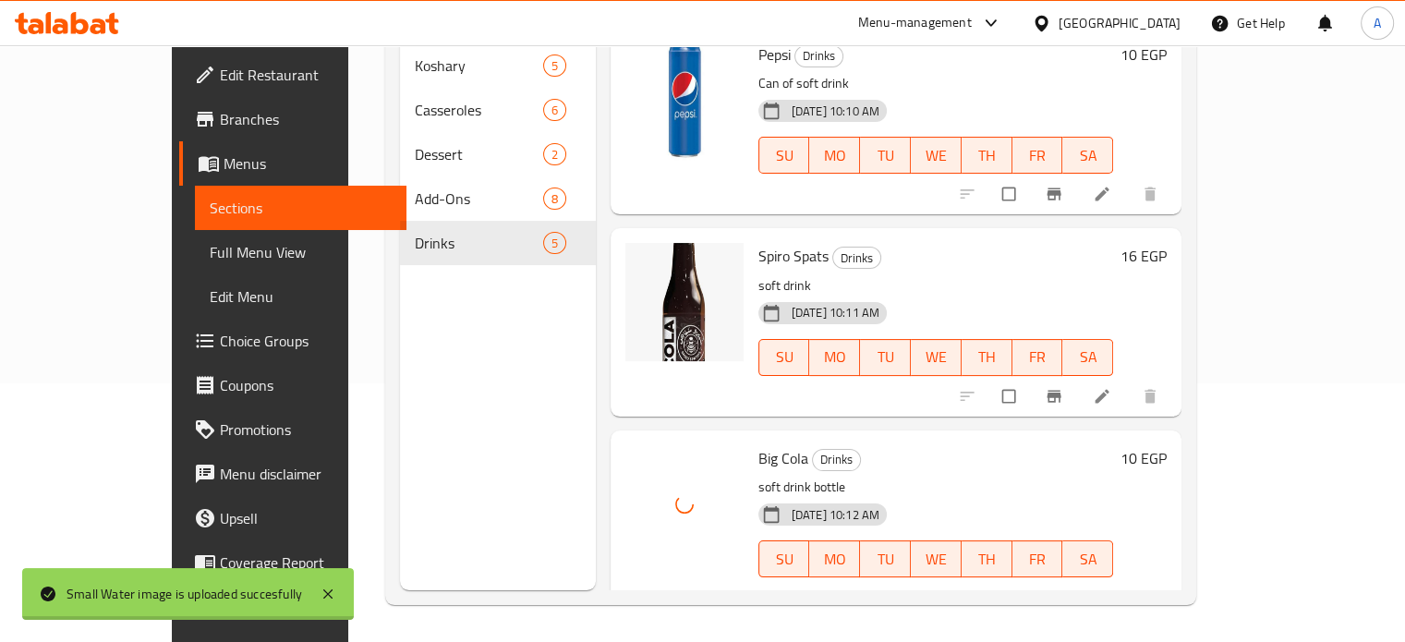
click at [876, 496] on div "31-08-2025 10:12 AM SU MO TU WE TH FR SA" at bounding box center [936, 546] width 370 height 100
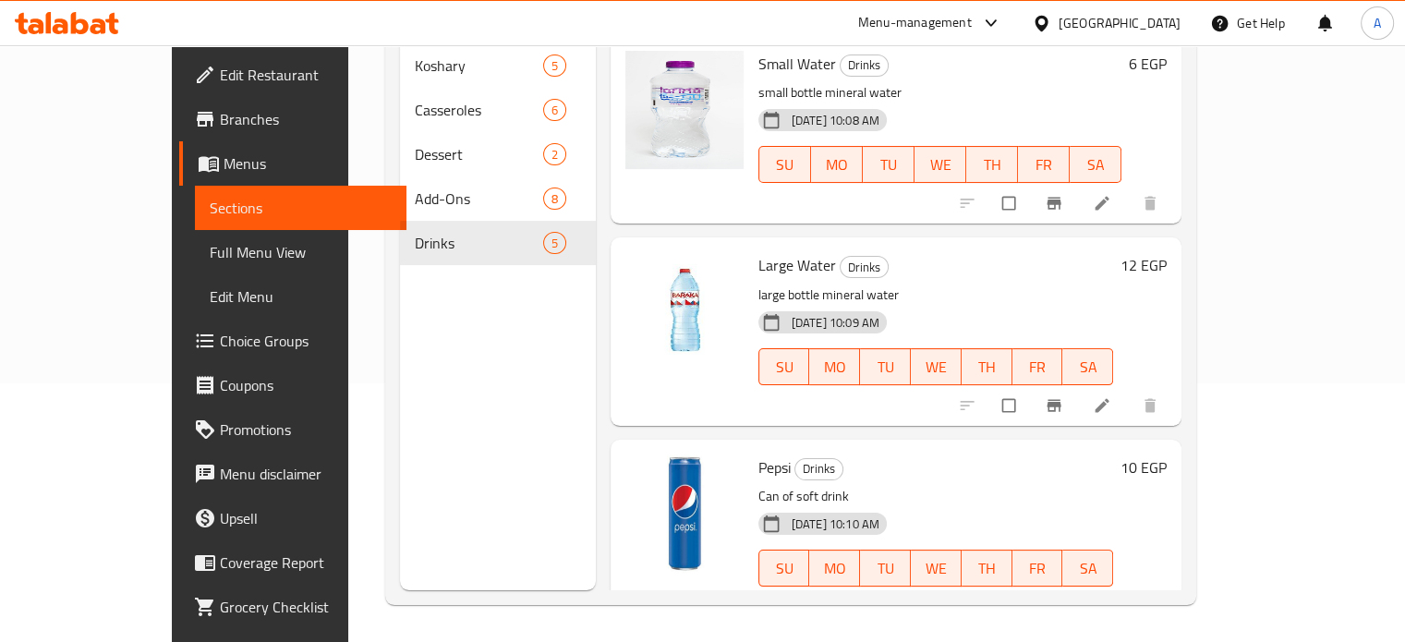
scroll to position [413, 0]
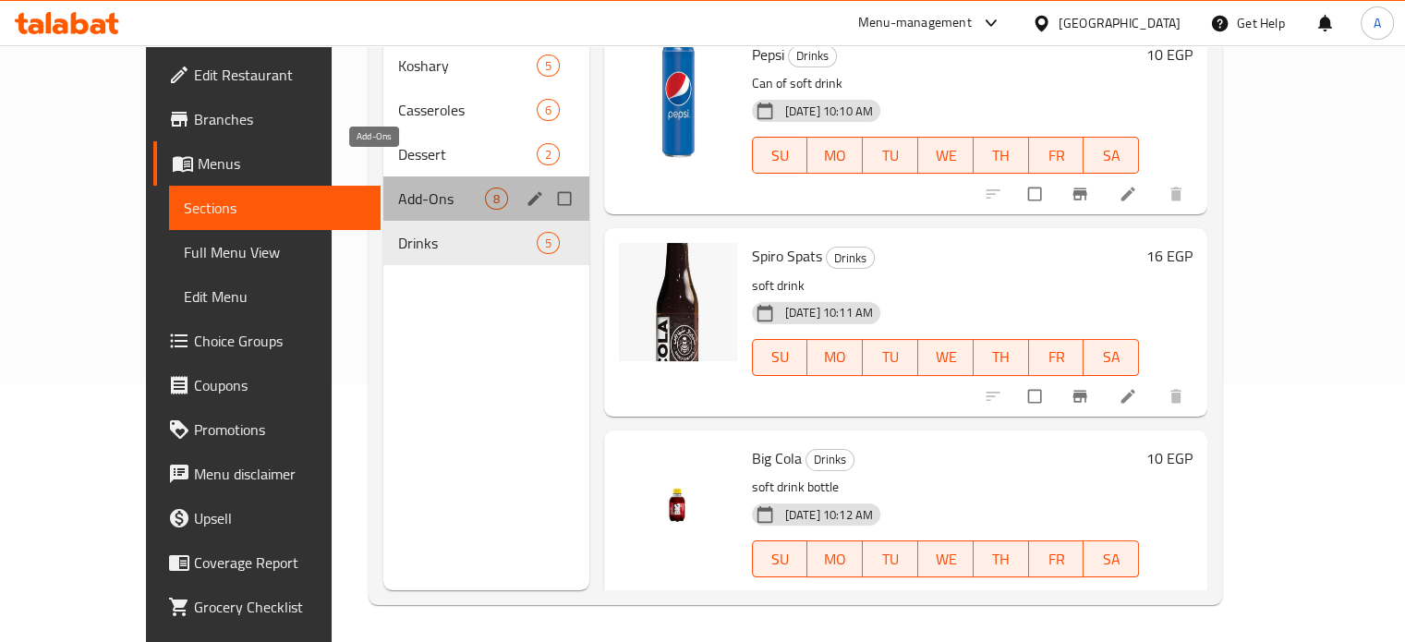
click at [398, 187] on span "Add-Ons" at bounding box center [441, 198] width 87 height 22
